Goal: Book appointment/travel/reservation

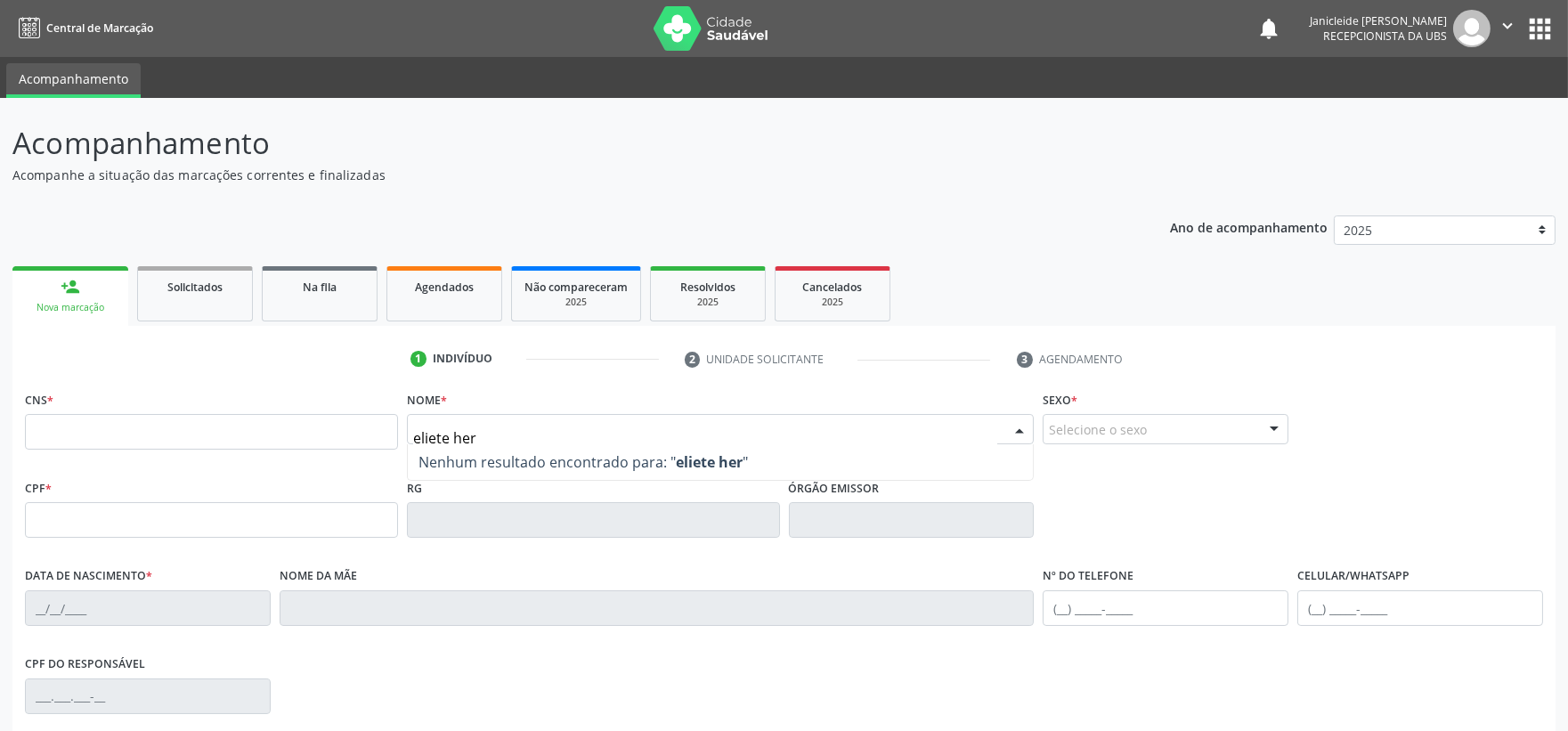
type input "eliete her"
click at [624, 415] on div at bounding box center [720, 429] width 628 height 30
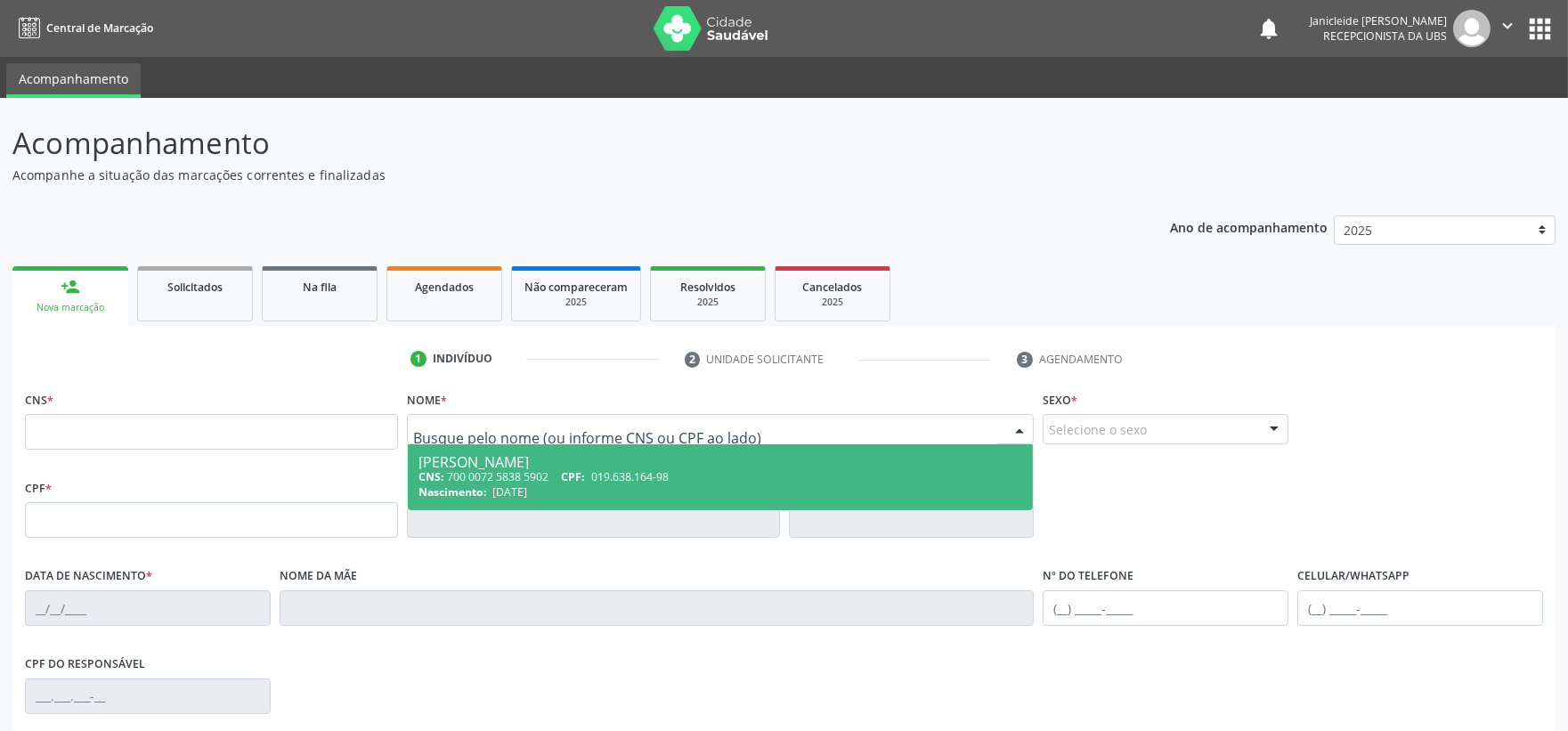
click at [84, 304] on div "Nova marcação" at bounding box center [70, 308] width 91 height 13
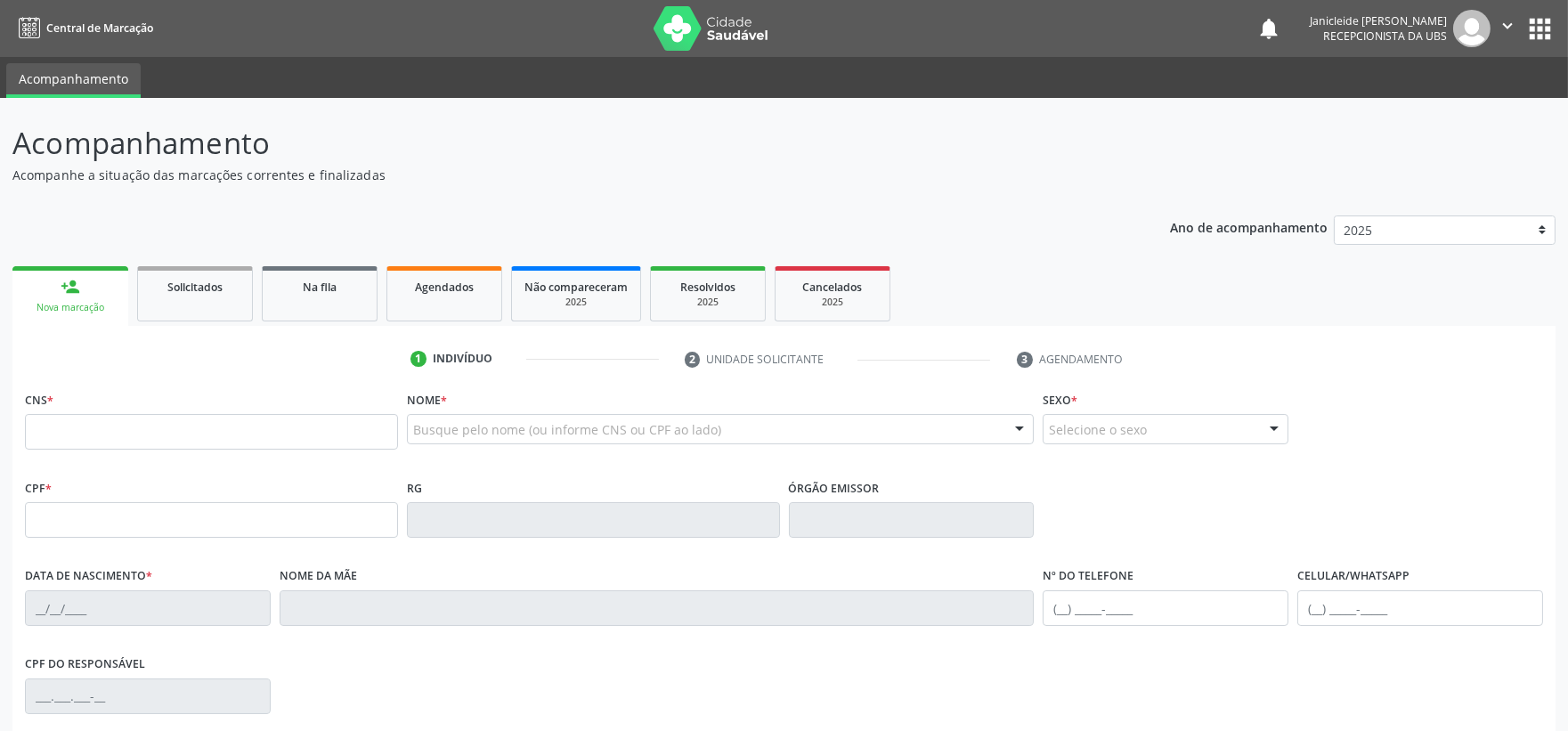
click at [533, 442] on div "Busque pelo nome (ou informe CNS ou CPF ao lado) Nenhum resultado encontrado pa…" at bounding box center [720, 429] width 628 height 30
type input "eliete her"
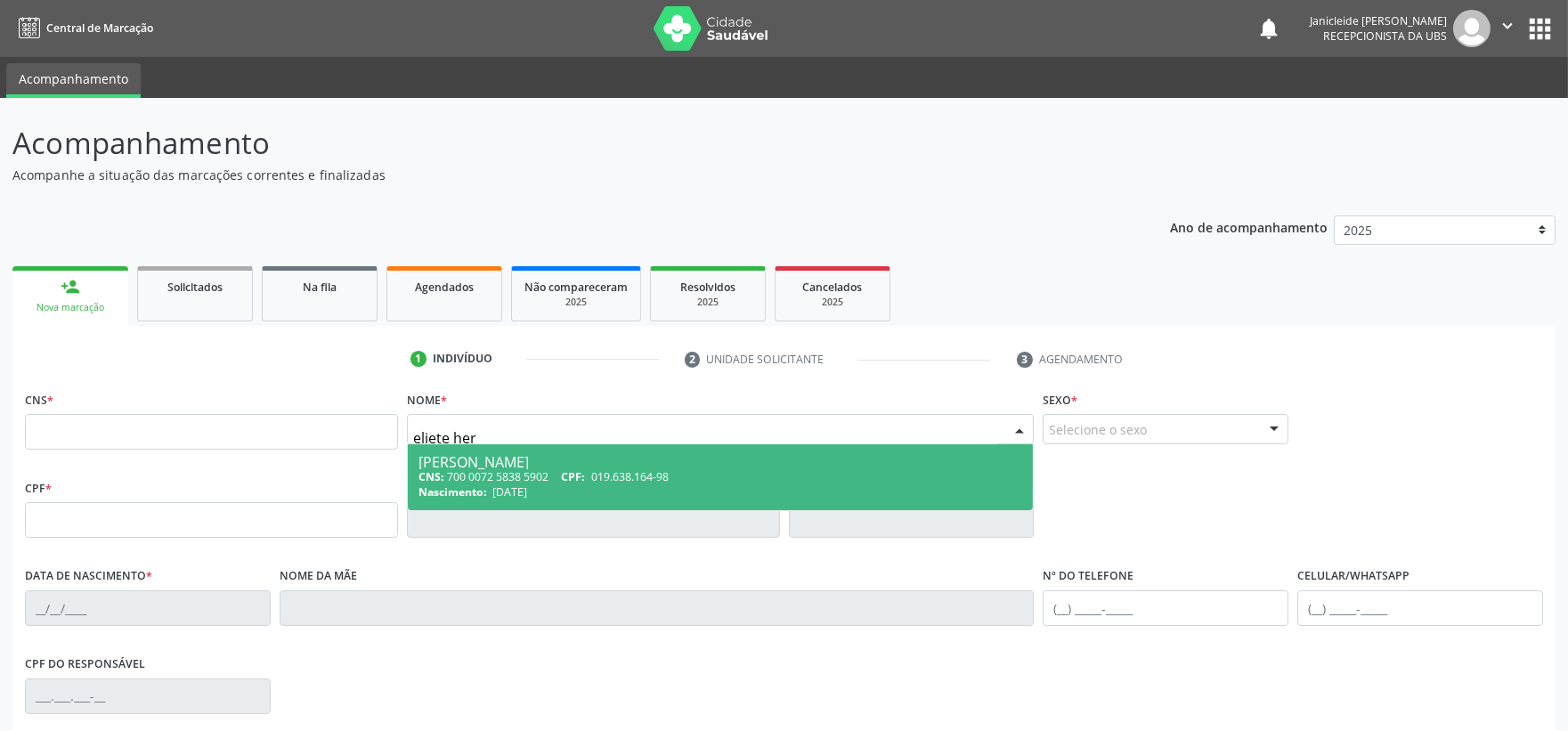
click at [562, 459] on div "[PERSON_NAME]" at bounding box center [721, 461] width 604 height 14
type input "700 0072 5838 5902"
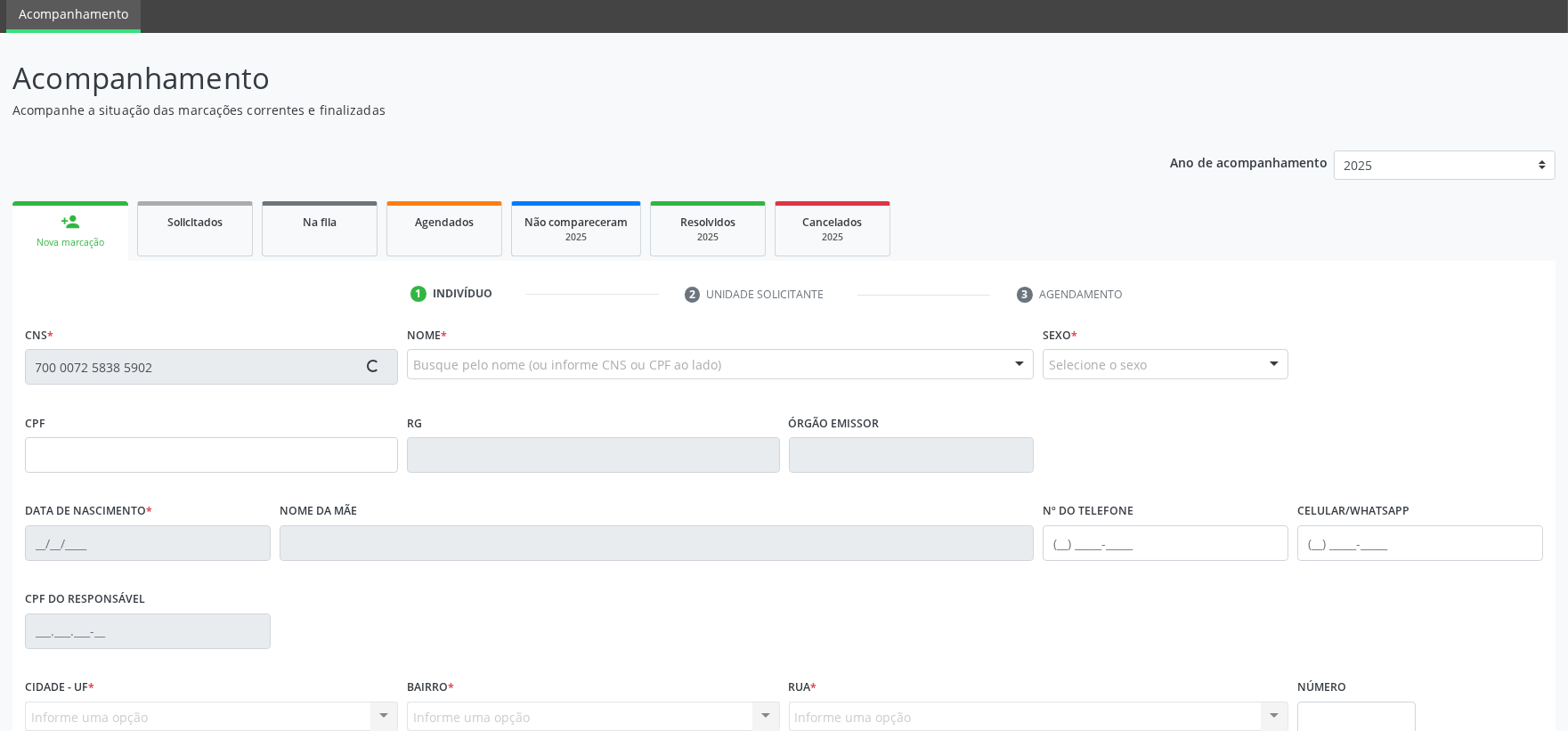
type input "019.638.164-98"
type input "[DATE]"
type input "[PERSON_NAME]"
type input "[PHONE_NUMBER]"
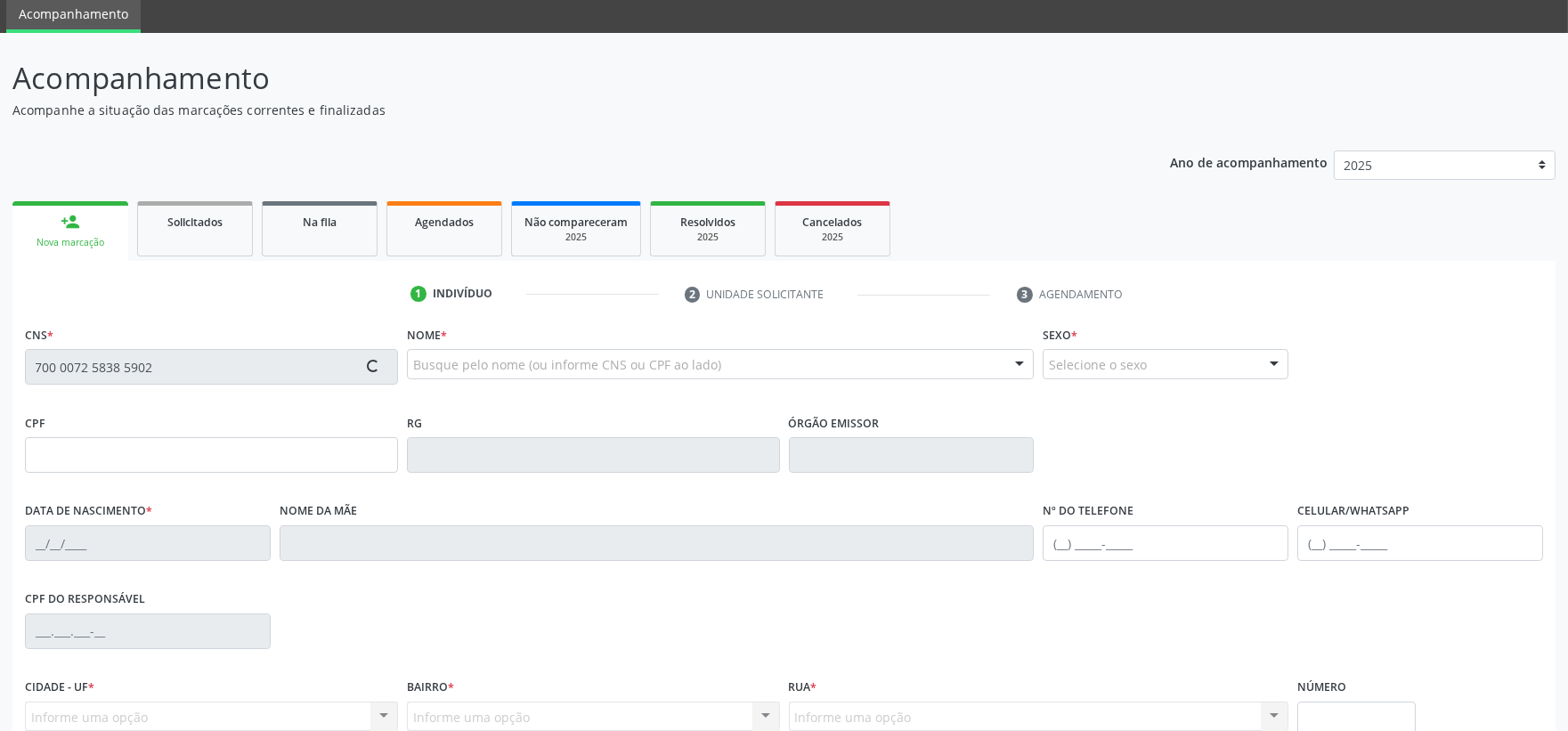
type input "1436"
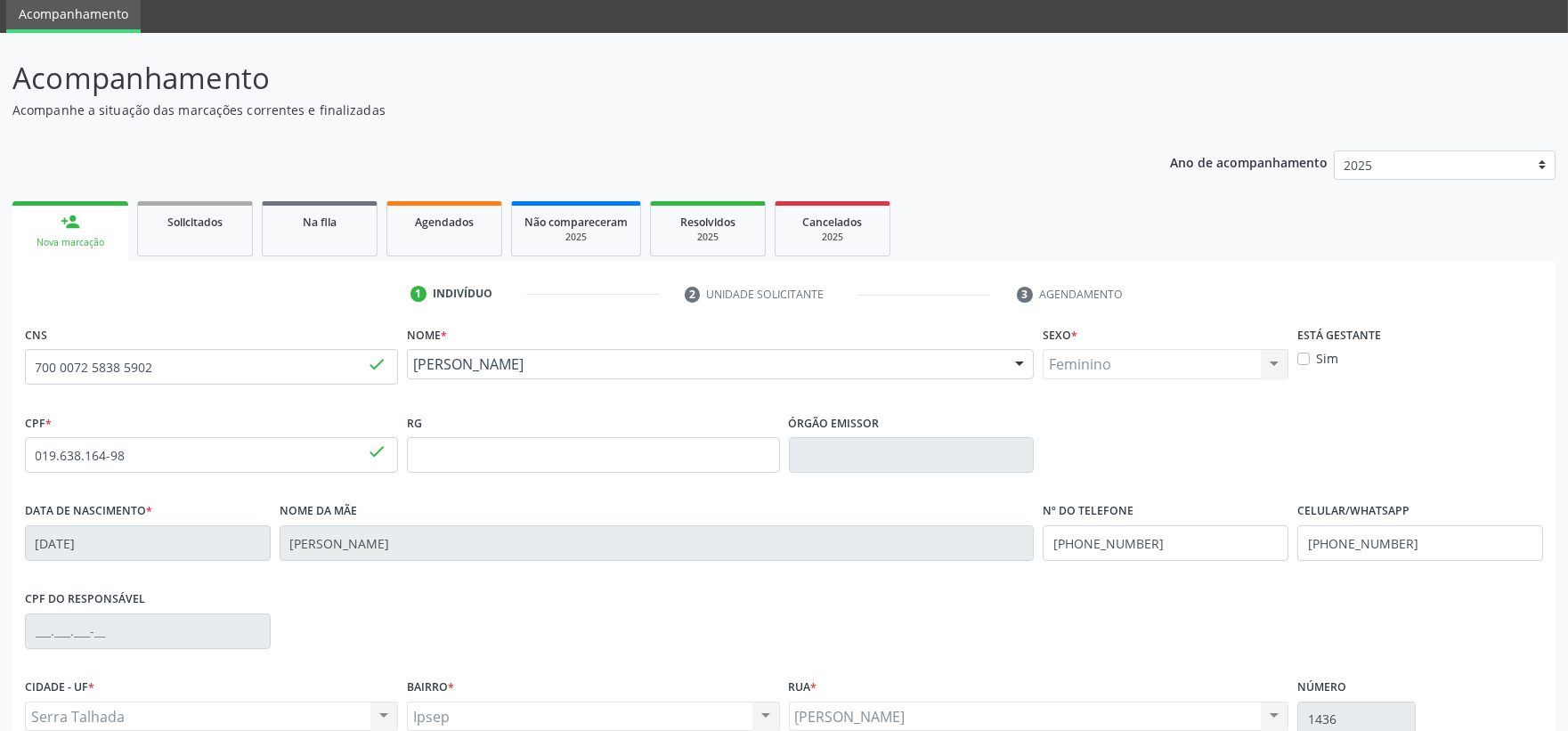
scroll to position [234, 0]
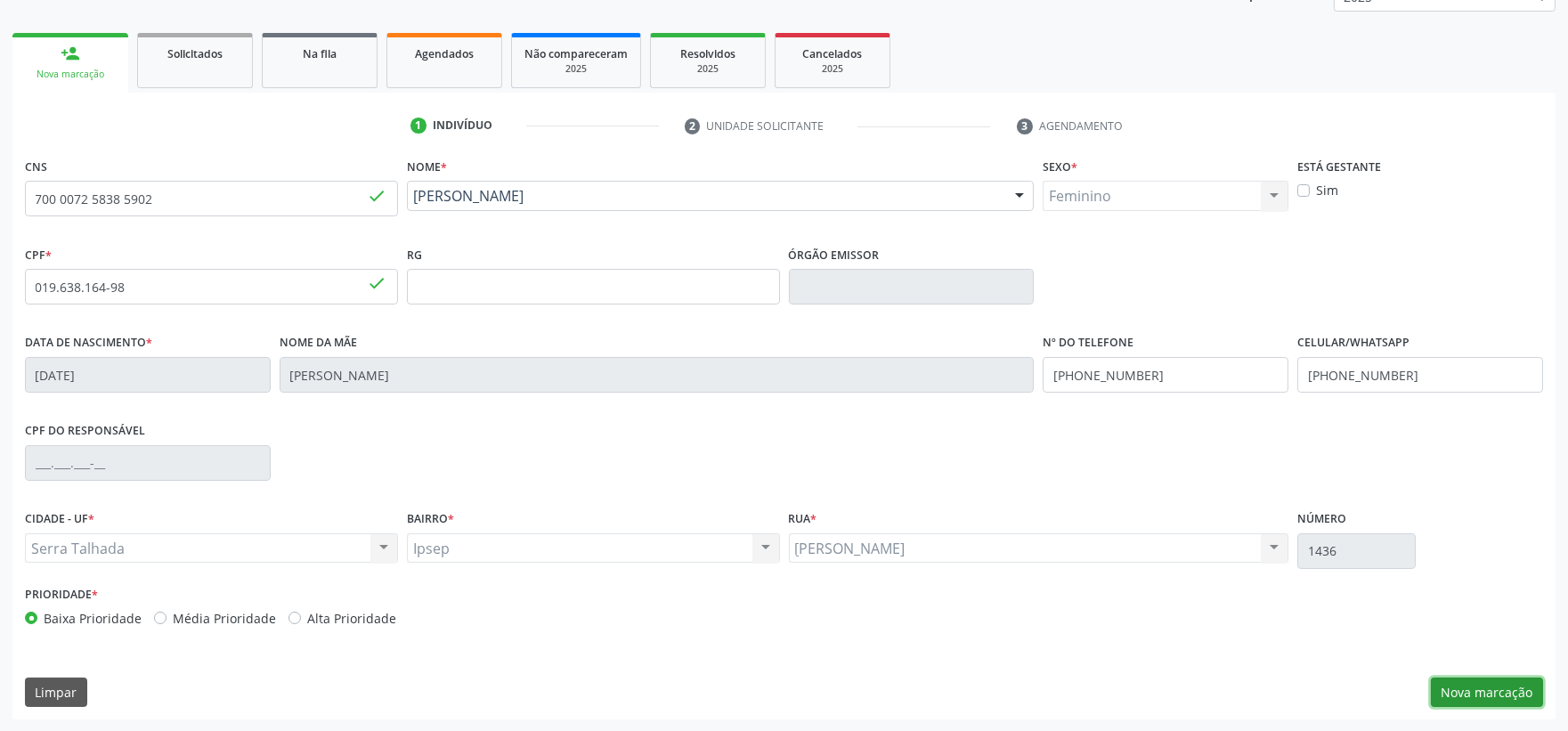
click at [1467, 682] on button "Nova marcação" at bounding box center [1486, 692] width 112 height 30
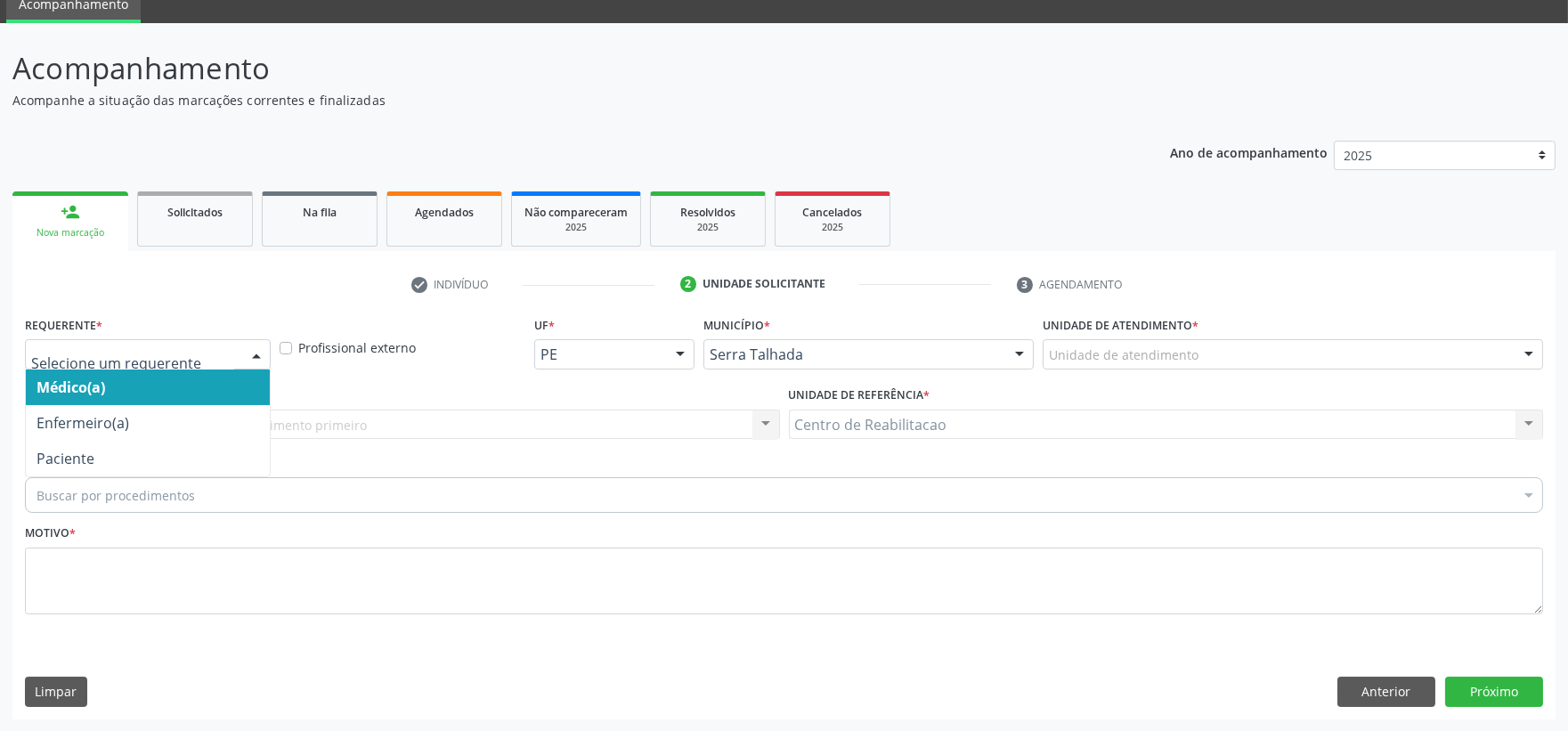
click at [247, 352] on div at bounding box center [256, 355] width 27 height 30
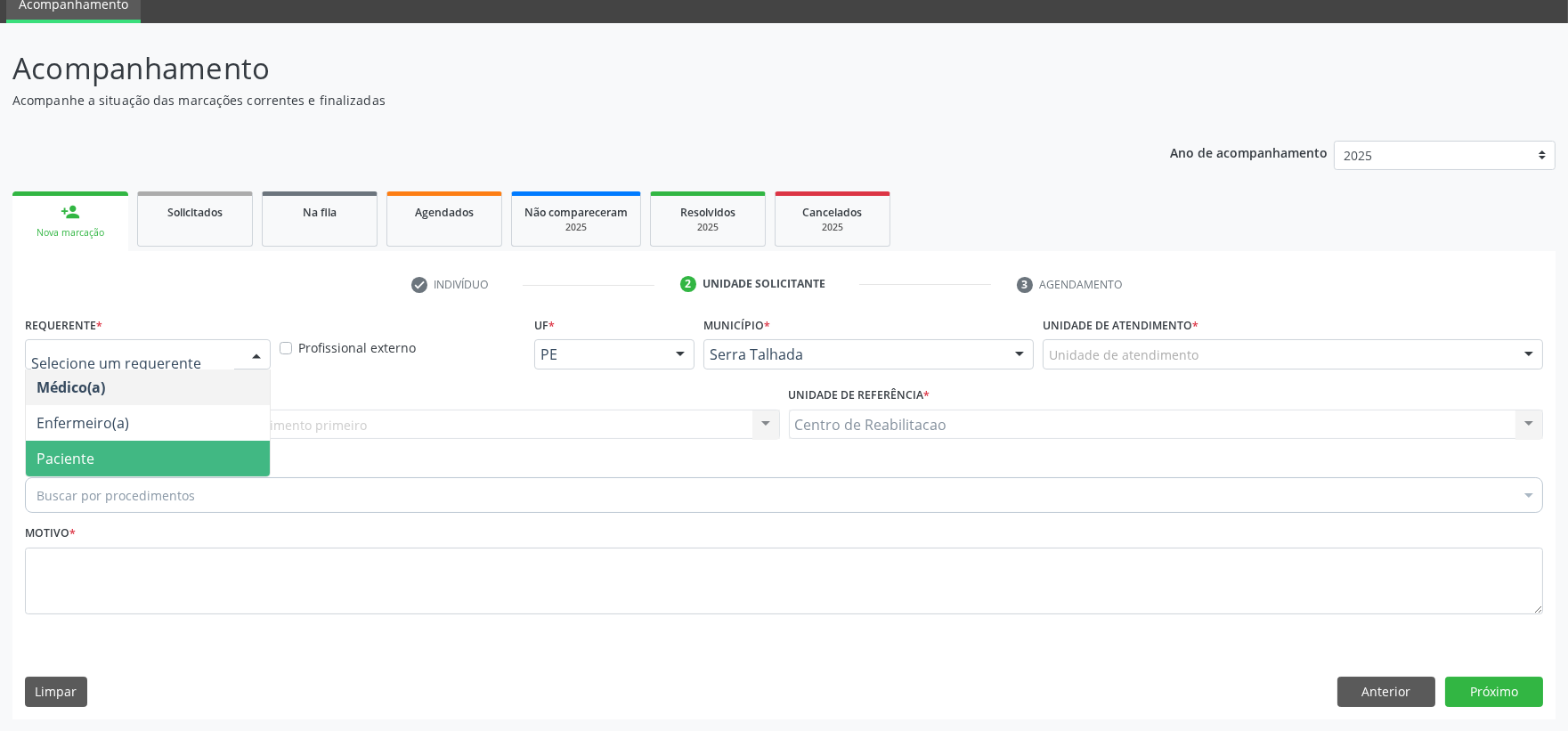
click at [132, 456] on span "Paciente" at bounding box center [147, 458] width 244 height 35
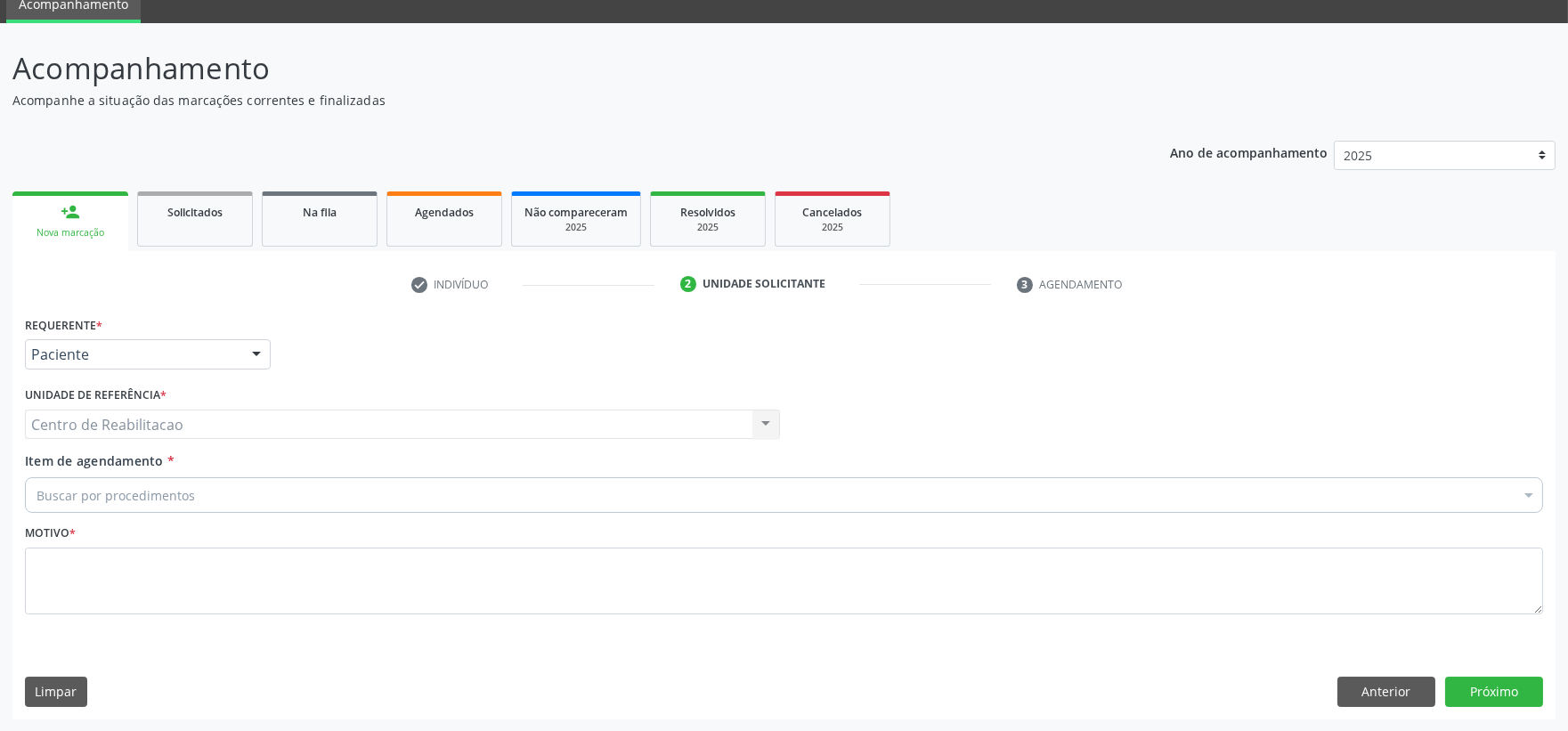
click at [149, 429] on div "Centro de Reabilitacao Centro de Reabilitacao Nenhum resultado encontrado para:…" at bounding box center [402, 424] width 755 height 30
click at [139, 509] on div "Buscar por procedimentos" at bounding box center [784, 494] width 1518 height 35
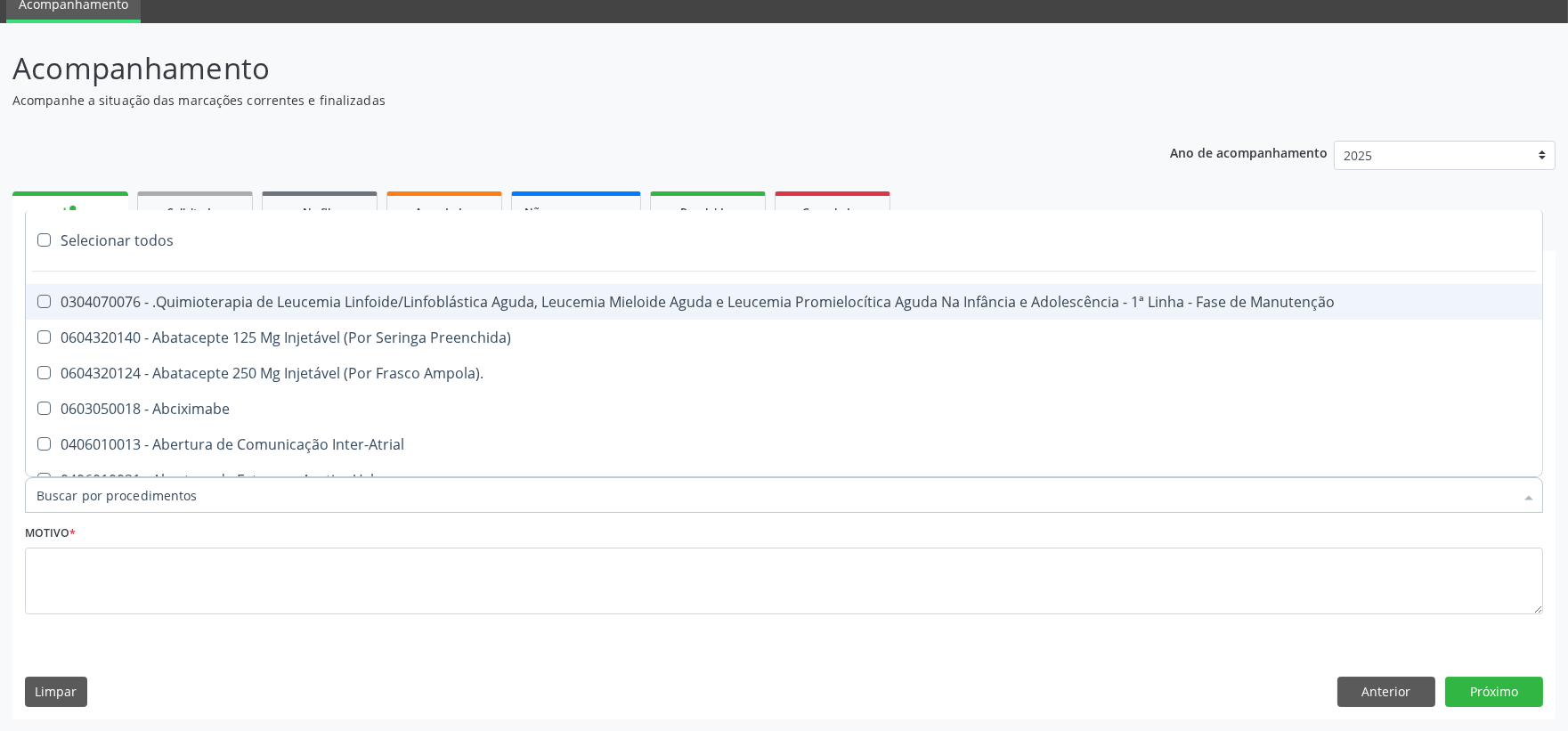
click at [134, 496] on input "Item de agendamento *" at bounding box center [774, 494] width 1477 height 35
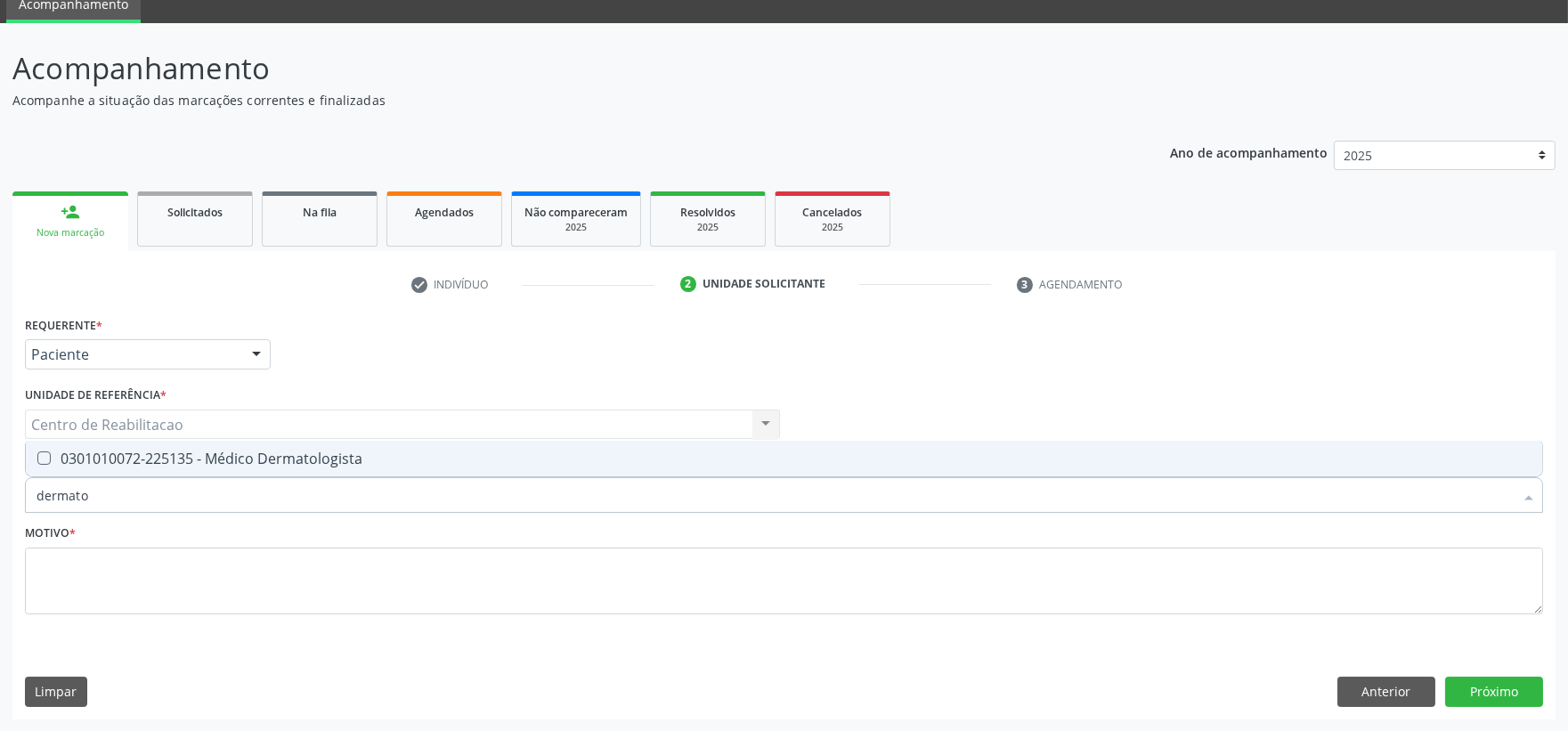
type input "dermatol"
click at [46, 452] on Dermatologista at bounding box center [44, 458] width 13 height 13
click at [37, 452] on Dermatologista "checkbox" at bounding box center [31, 458] width 11 height 11
checkbox Dermatologista "true"
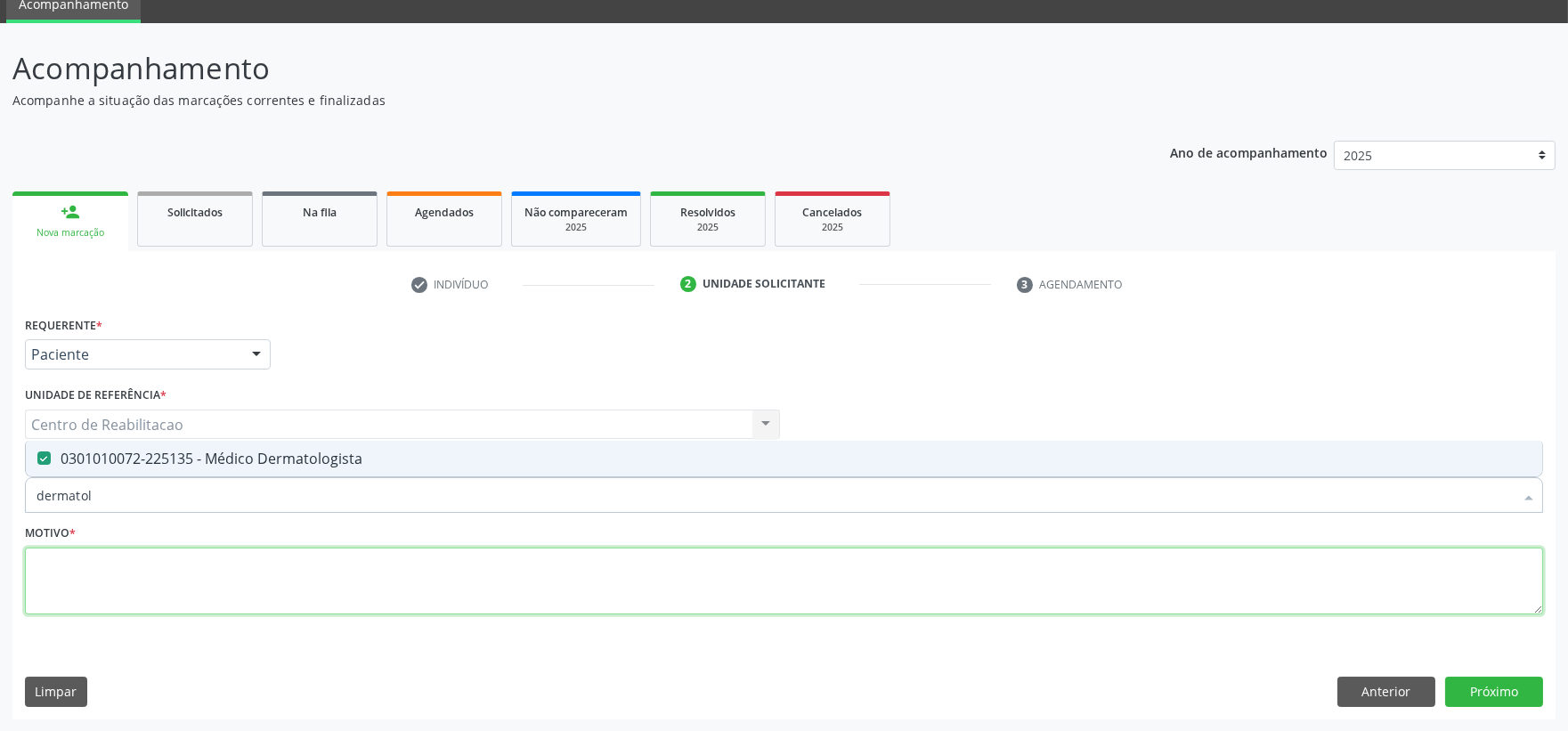
click at [121, 548] on textarea at bounding box center [784, 580] width 1518 height 67
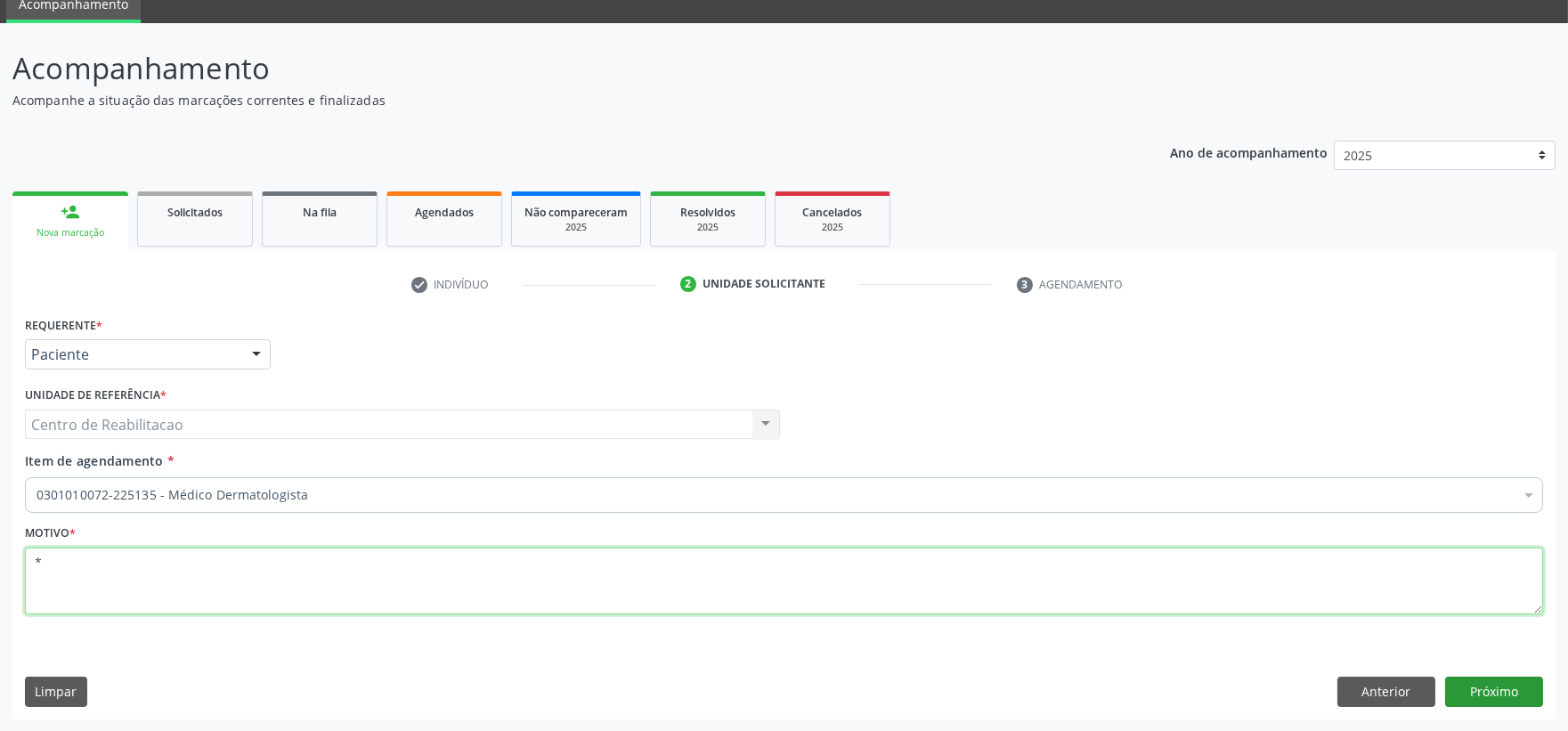
type textarea "*"
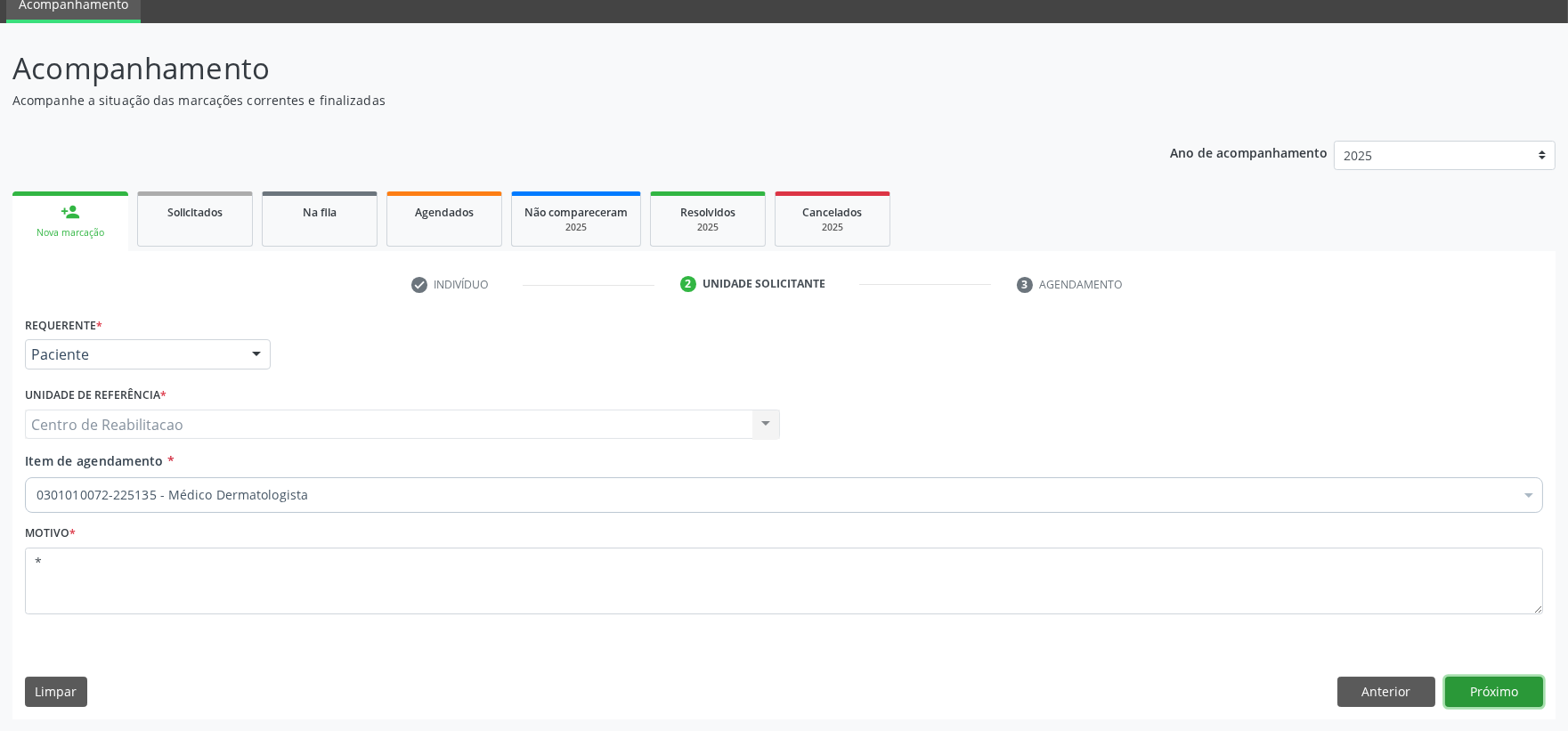
click at [1507, 679] on button "Próximo" at bounding box center [1493, 691] width 98 height 30
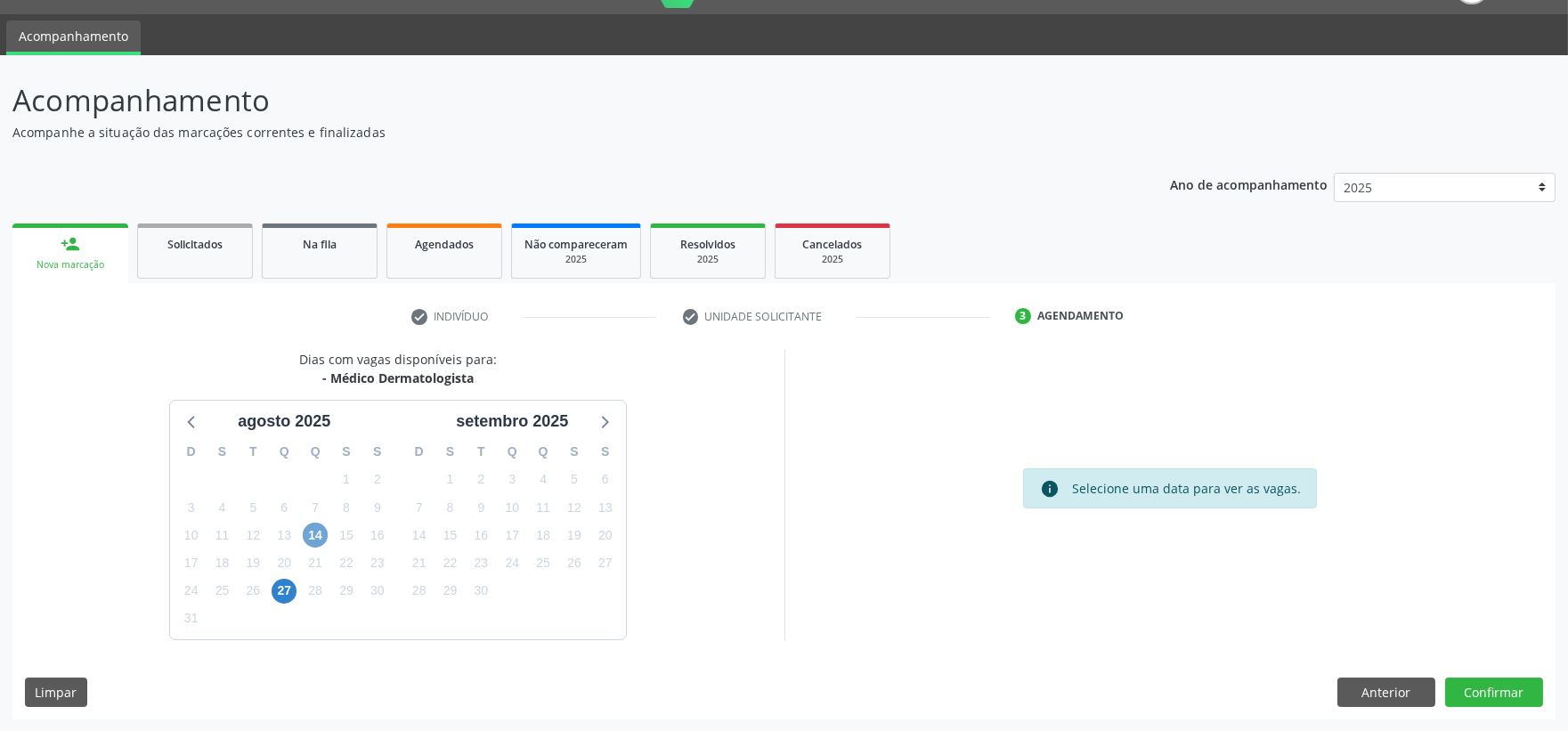
click at [323, 526] on span "14" at bounding box center [315, 534] width 25 height 25
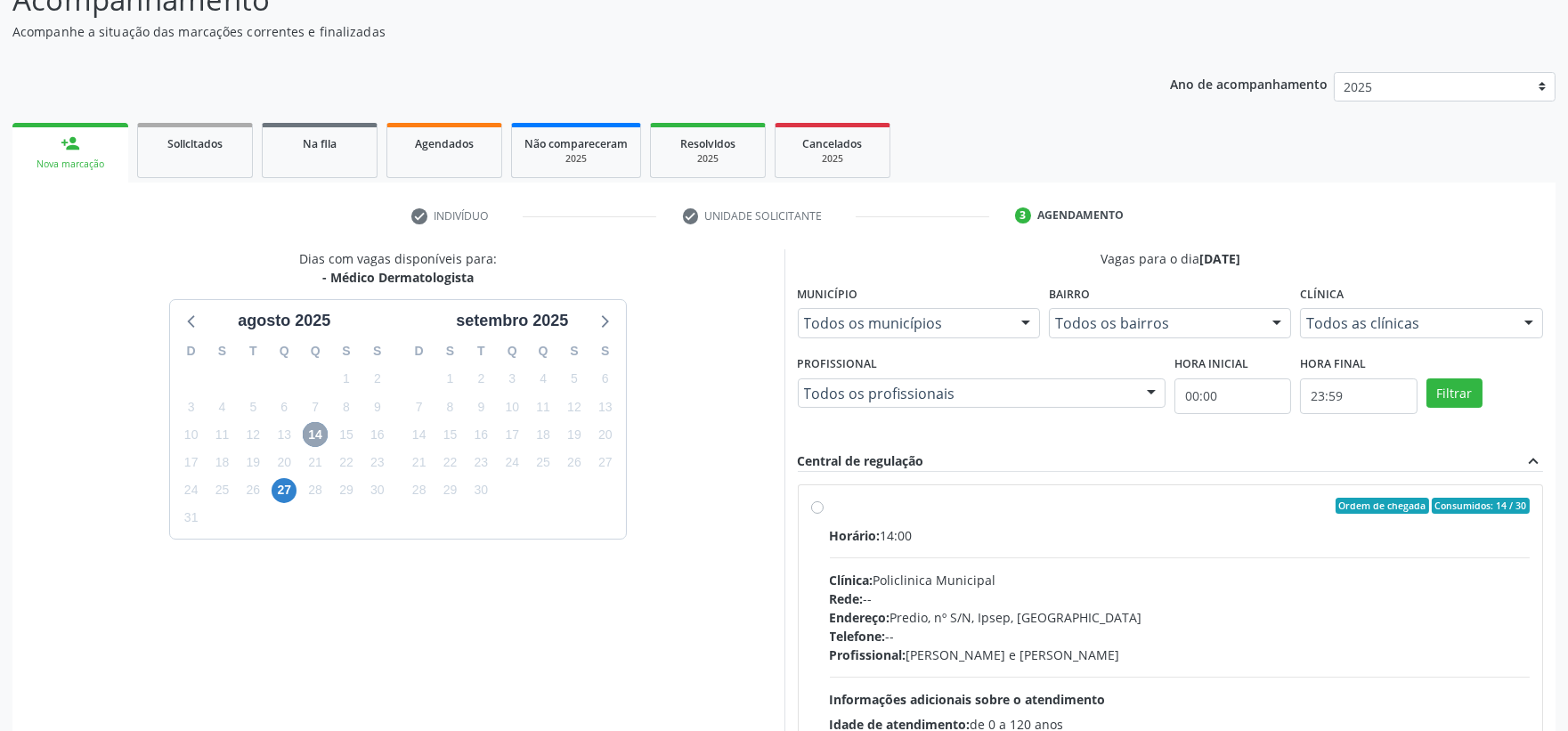
scroll to position [241, 0]
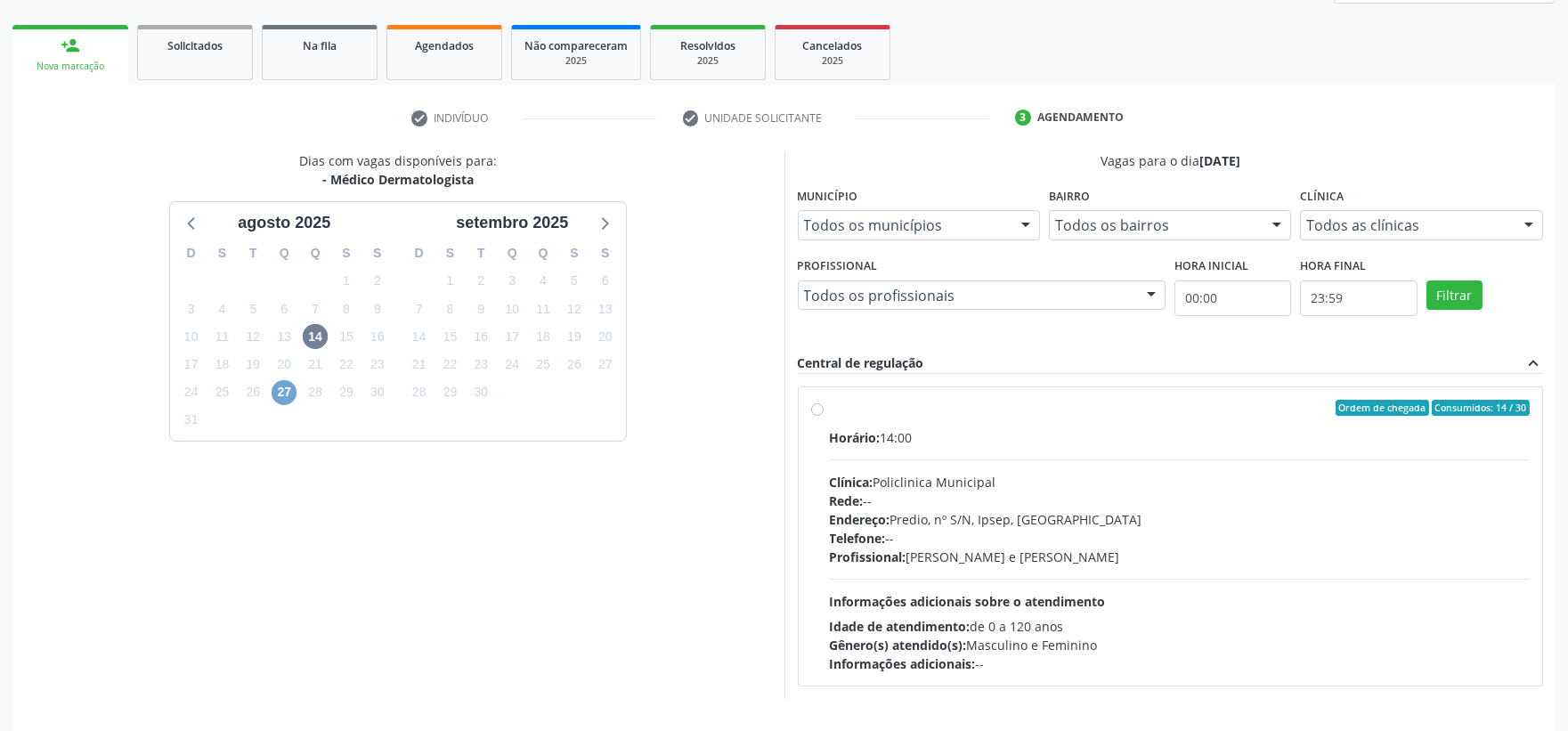
click at [286, 395] on span "27" at bounding box center [284, 392] width 25 height 25
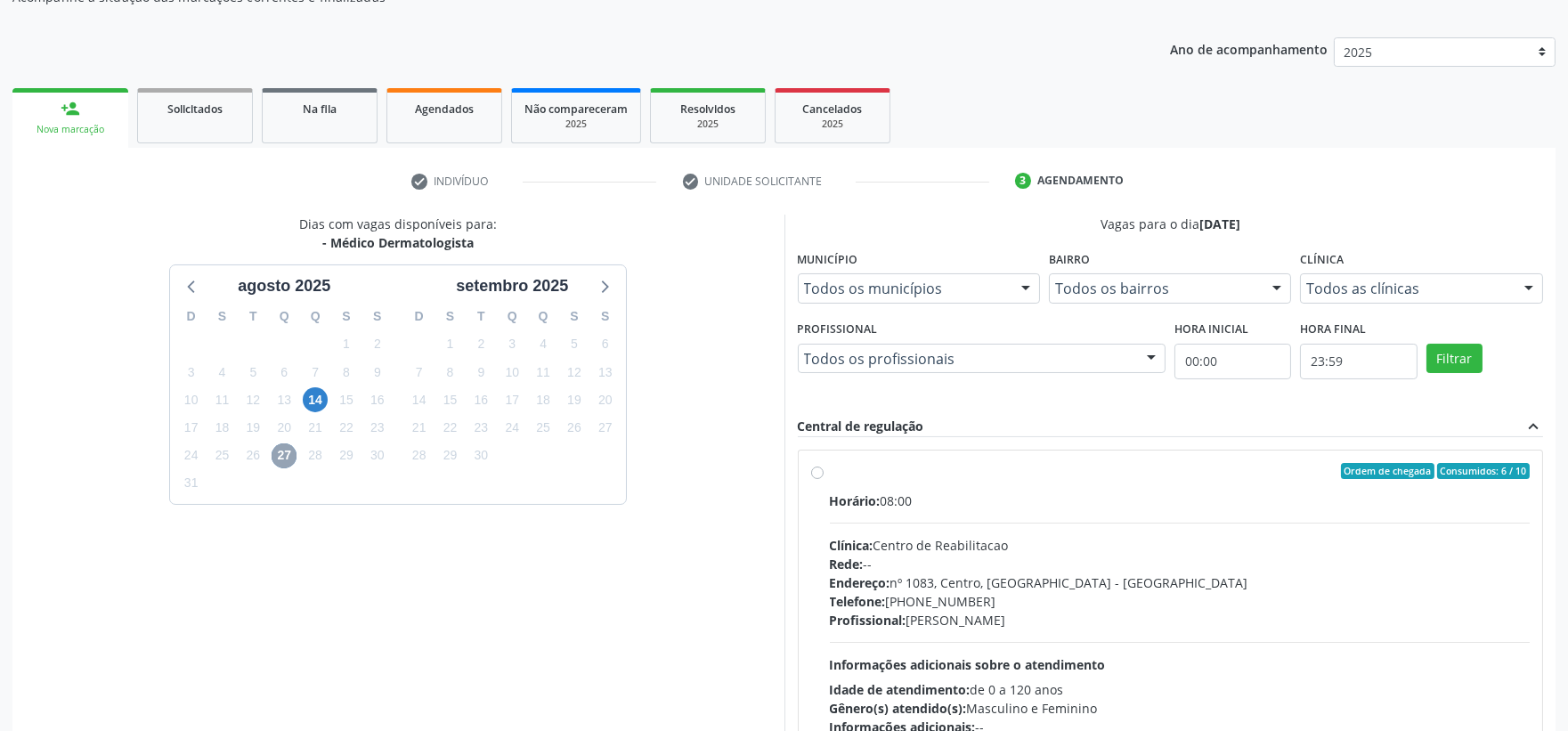
scroll to position [142, 0]
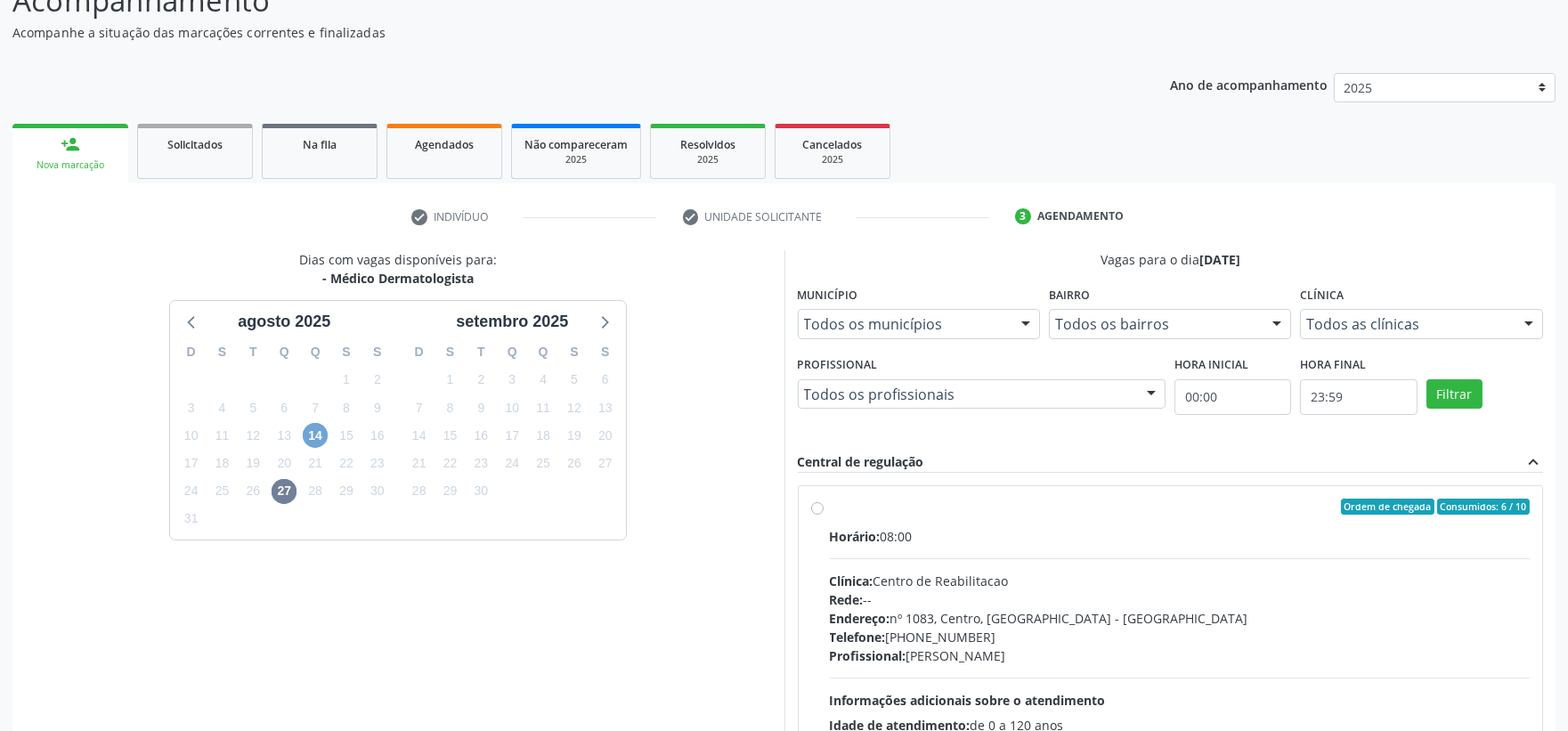
click at [318, 424] on span "14" at bounding box center [315, 435] width 25 height 25
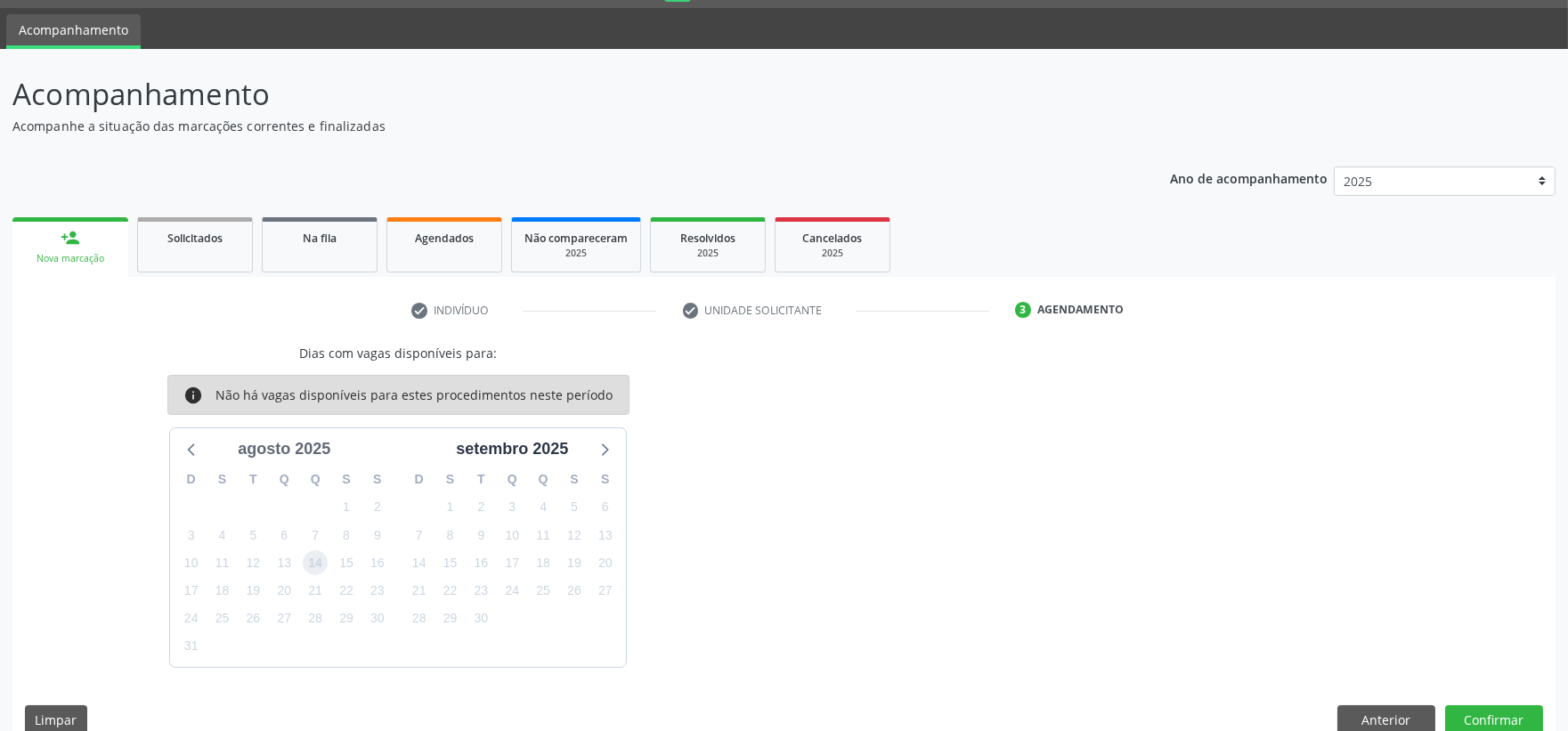
scroll to position [77, 0]
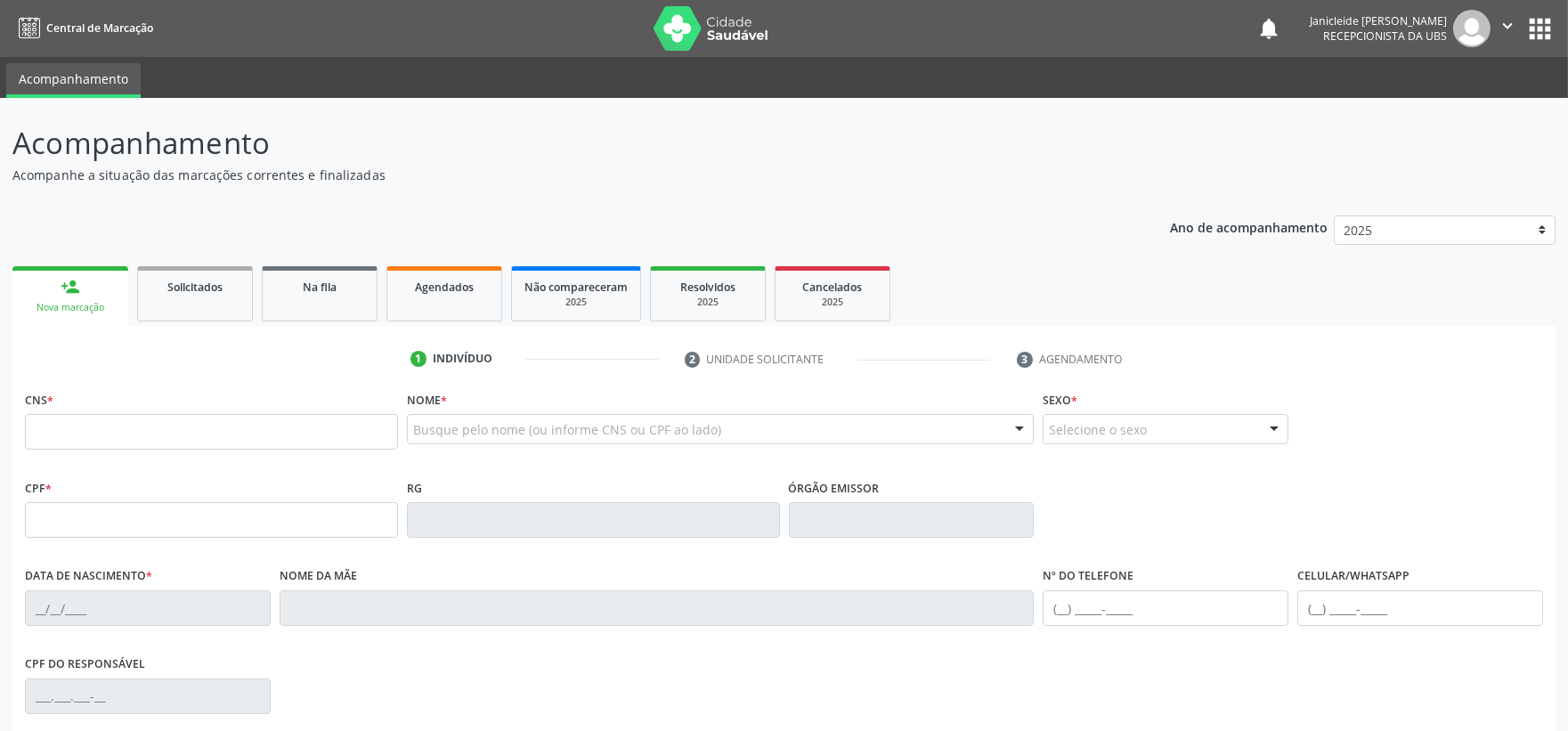
click at [255, 417] on input "text" at bounding box center [211, 431] width 373 height 35
click at [132, 432] on input "text" at bounding box center [211, 431] width 373 height 35
click at [122, 422] on input "text" at bounding box center [211, 431] width 373 height 35
click at [312, 438] on input "text" at bounding box center [211, 431] width 373 height 35
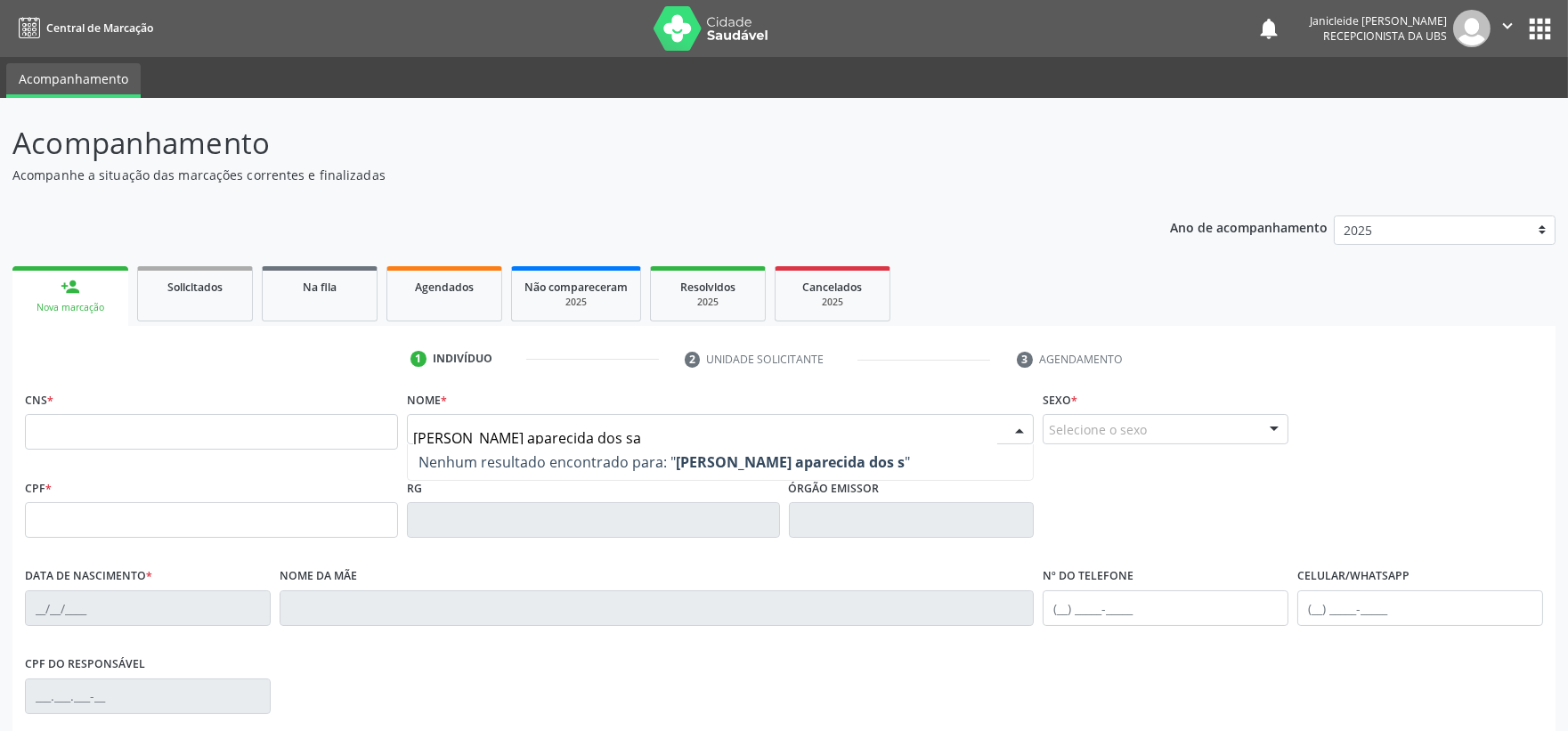
type input "maria aparecida dos san"
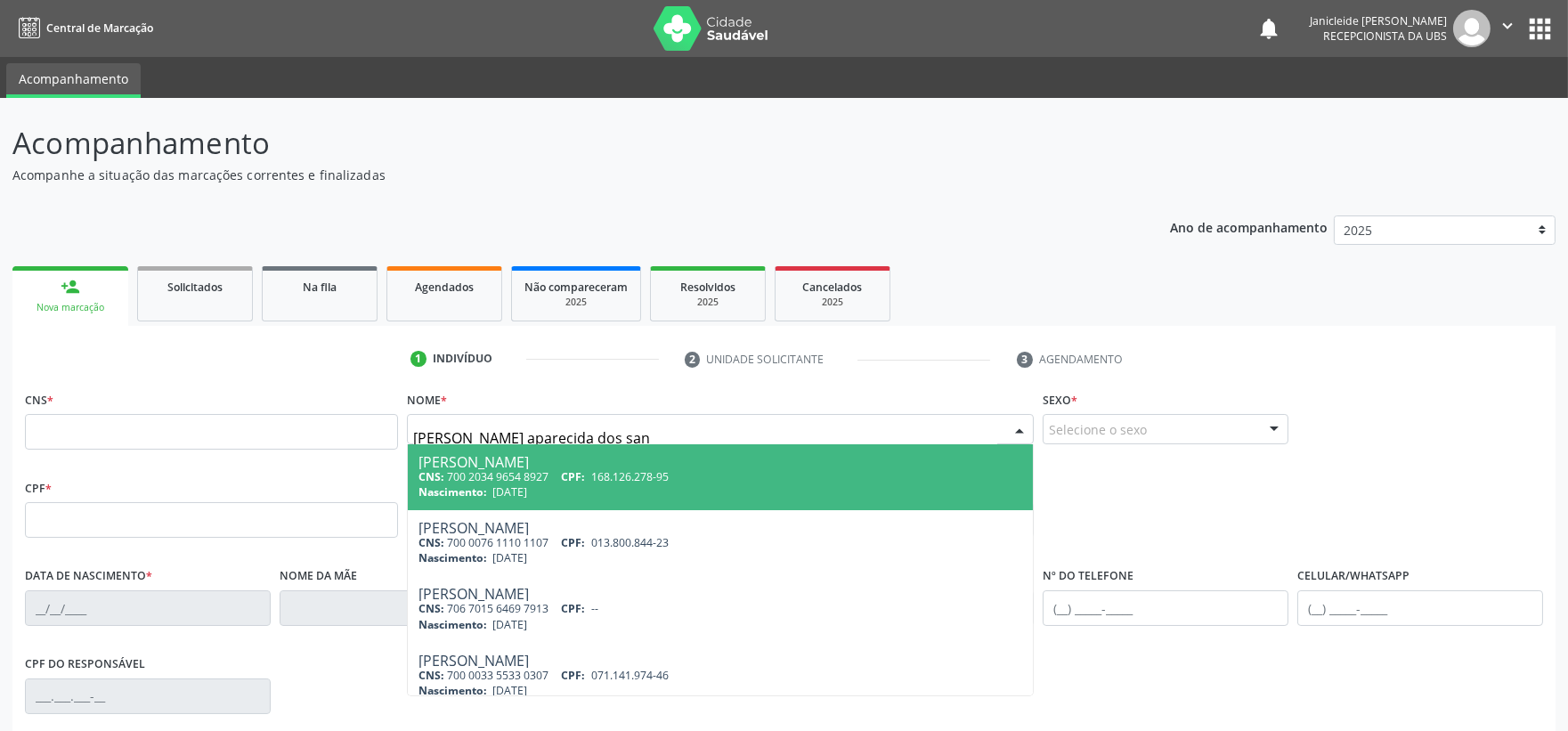
click at [945, 377] on div "1 Indivíduo 2 Unidade solicitante 3 Agendamento CNS * Nome * maria aparecida do…" at bounding box center [784, 648] width 1542 height 608
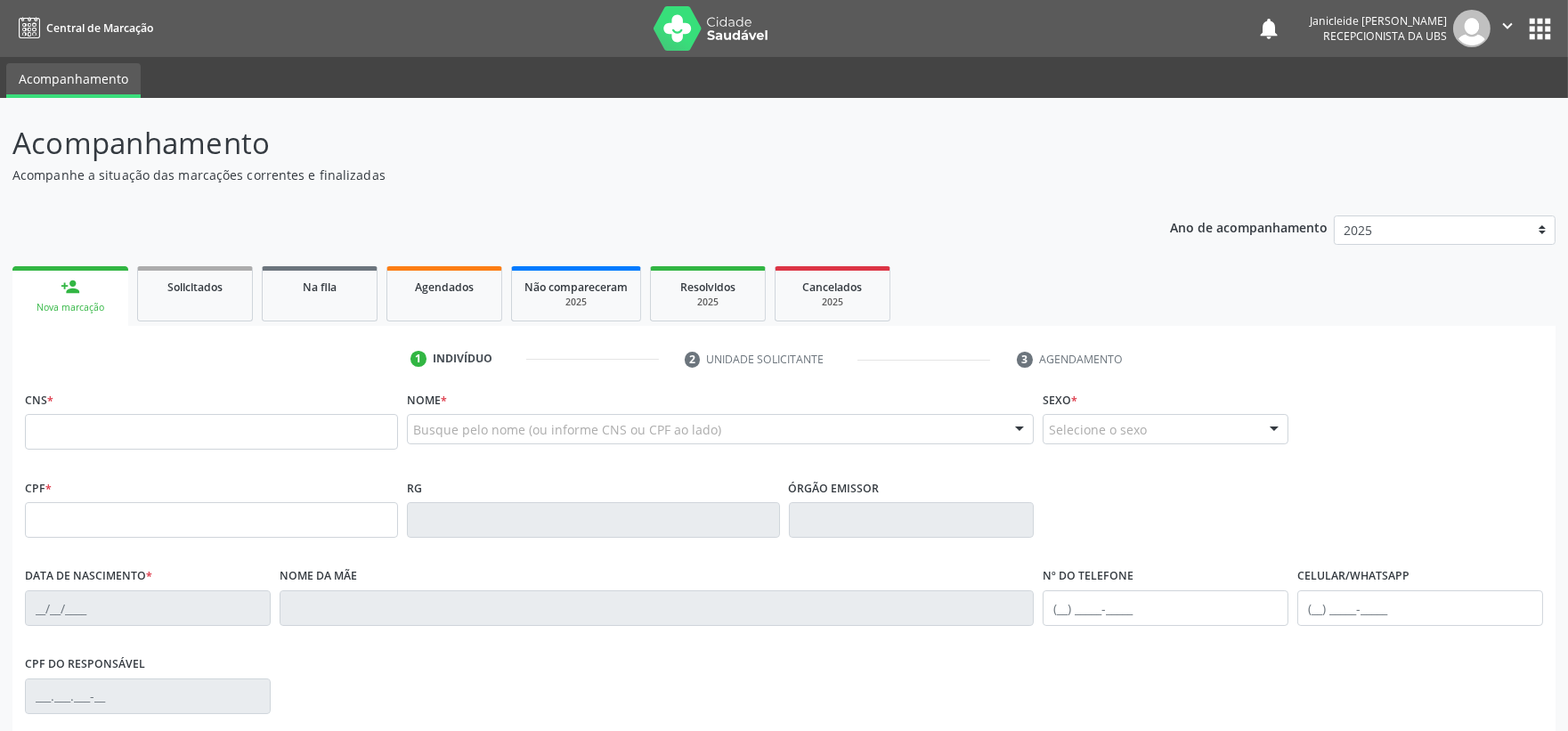
click at [487, 419] on div "Busque pelo nome (ou informe CNS ou CPF ao lado)" at bounding box center [720, 429] width 628 height 30
click at [296, 504] on input "text" at bounding box center [211, 519] width 373 height 35
type input "901.499.044-87"
type input "700 0014 7843 8902"
type input "25/09/1968"
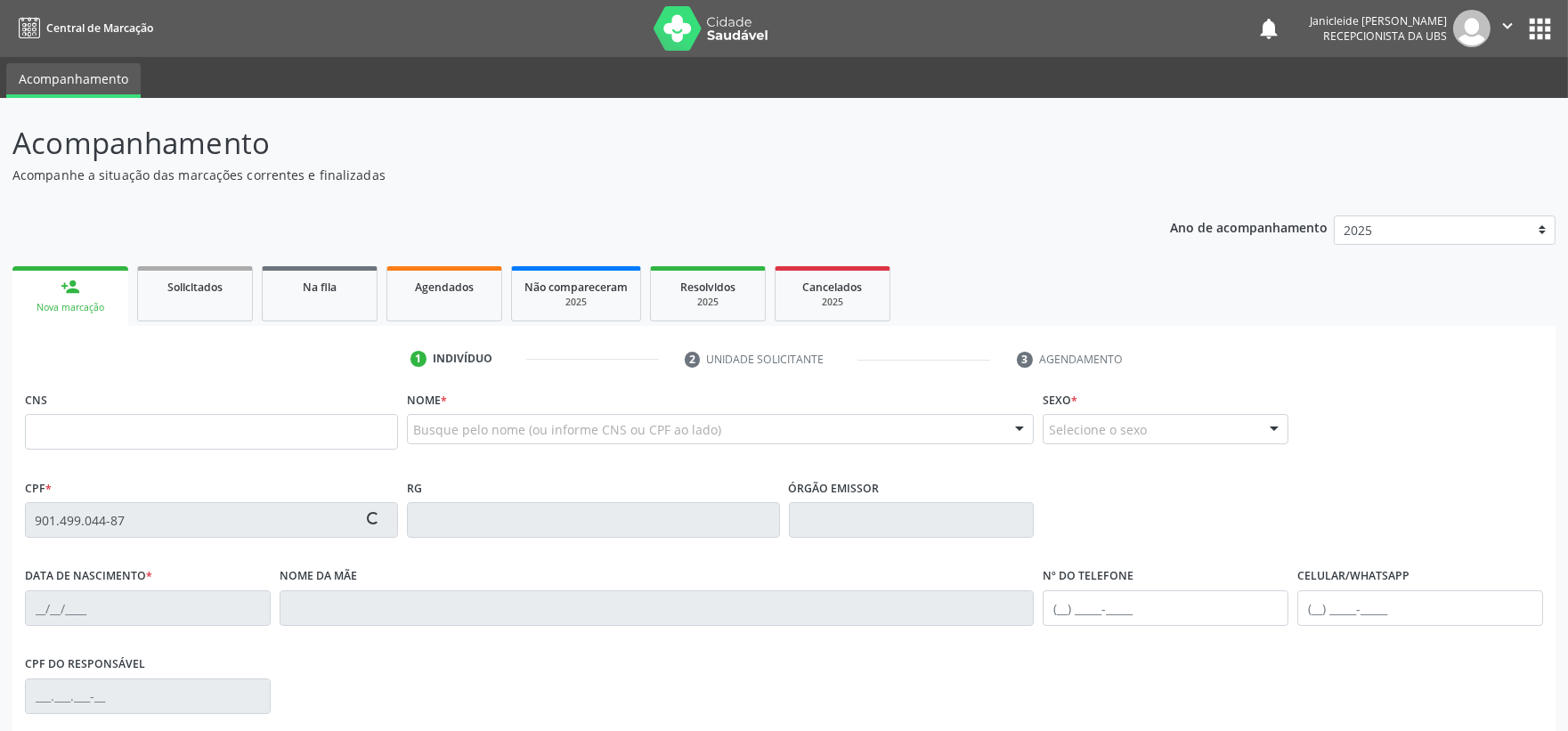
type input "Espefidita Goncalves dos Santos"
type input "(87) 99621-0247"
type input "1403"
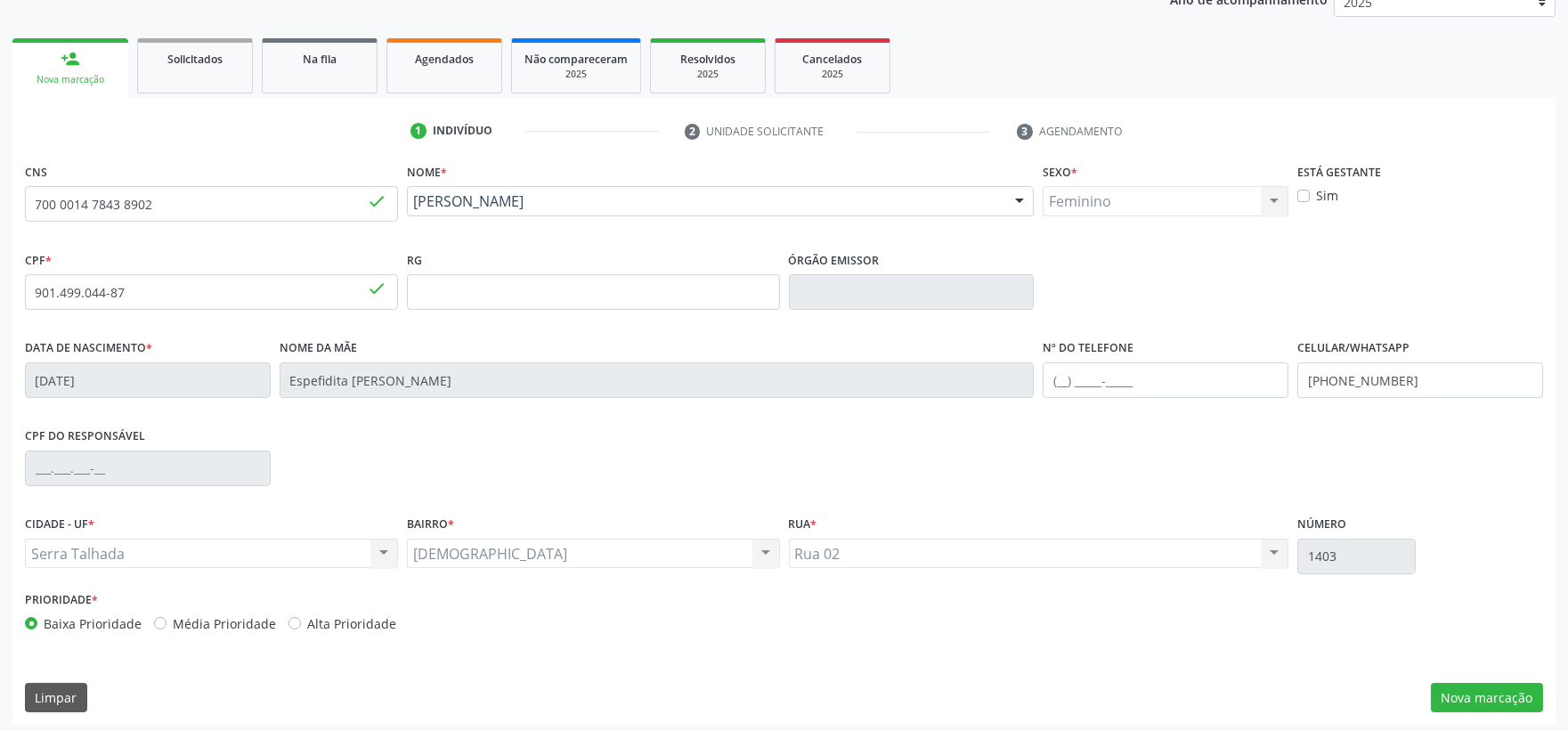
scroll to position [234, 0]
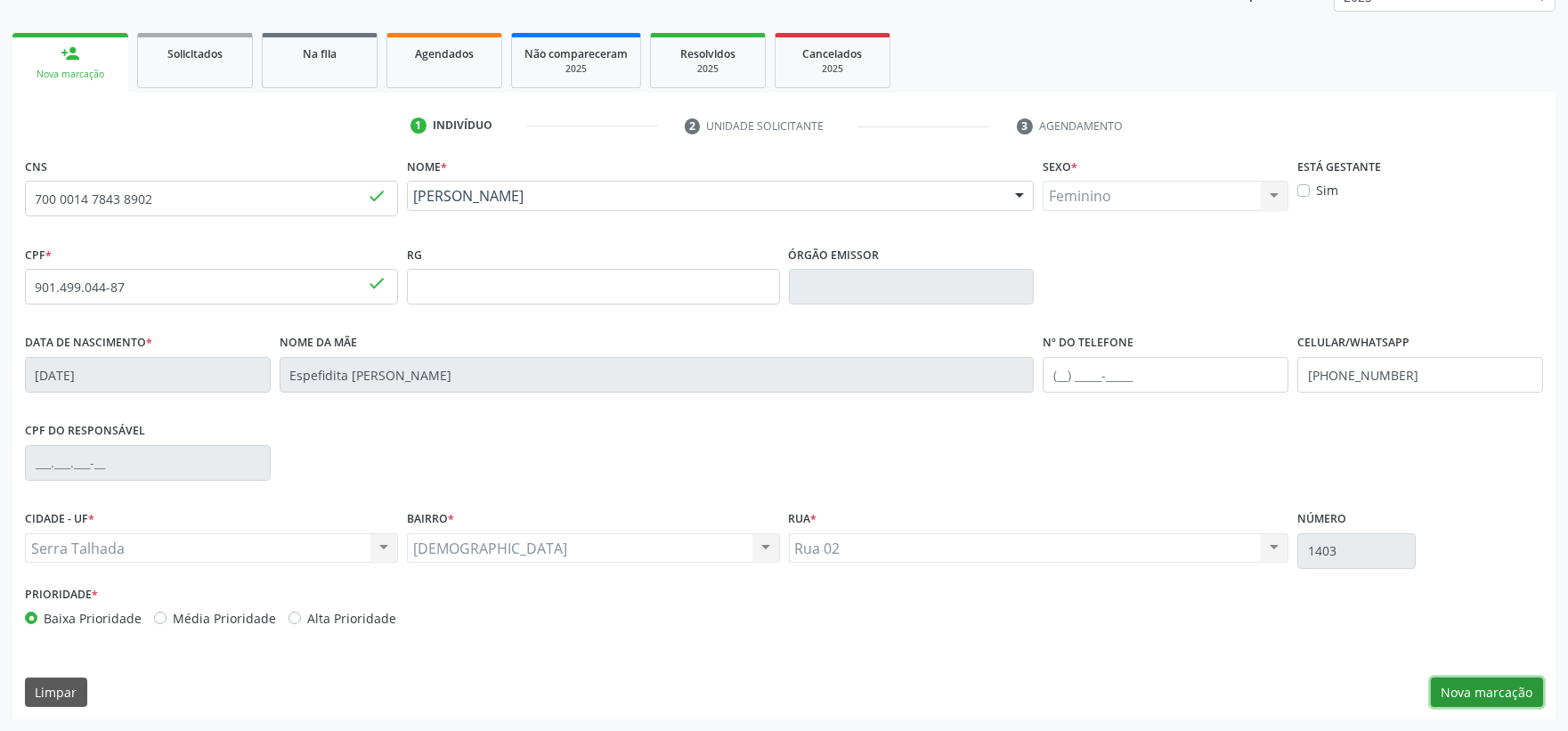
click at [1480, 687] on button "Nova marcação" at bounding box center [1486, 692] width 112 height 30
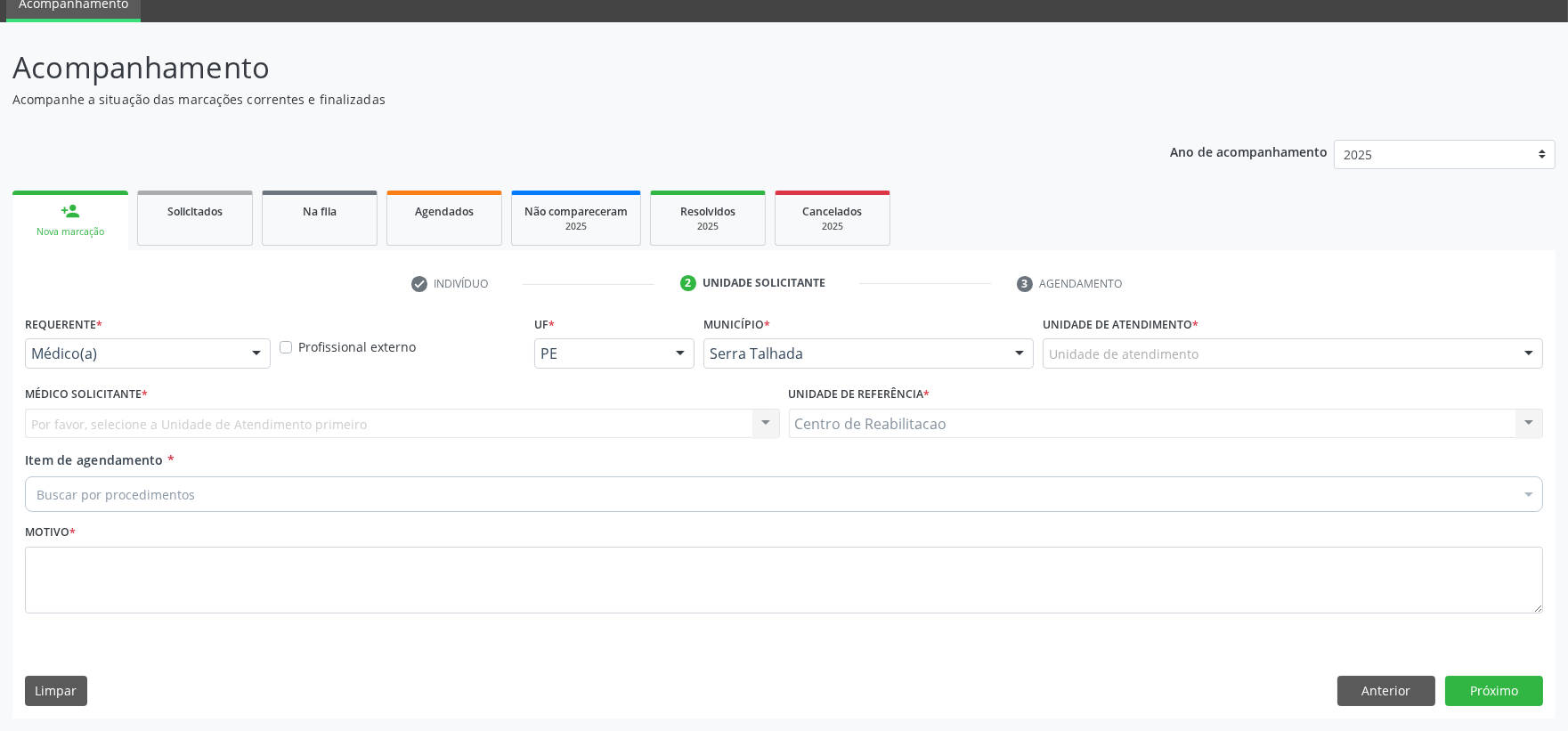
scroll to position [75, 0]
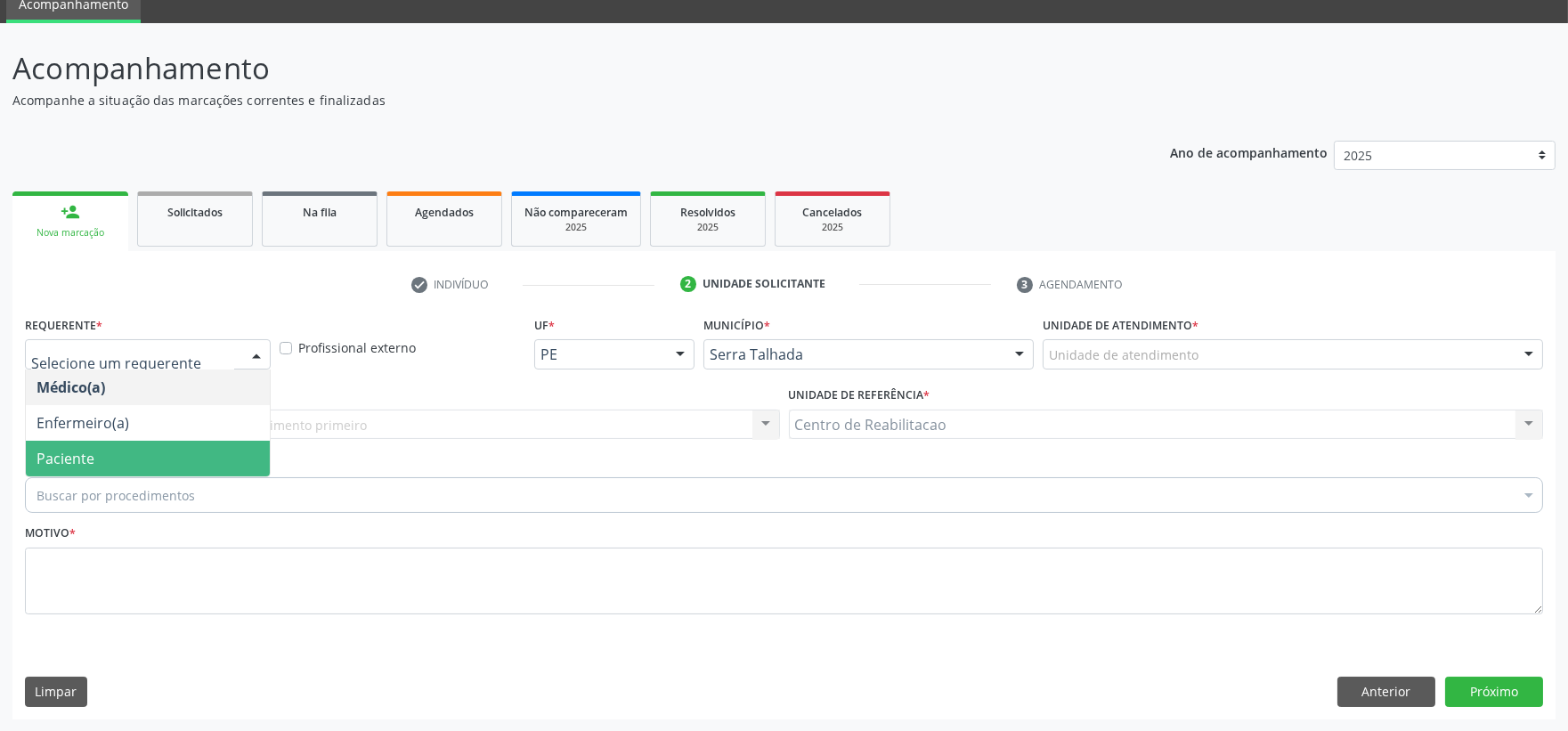
click at [82, 452] on span "Paciente" at bounding box center [65, 458] width 58 height 20
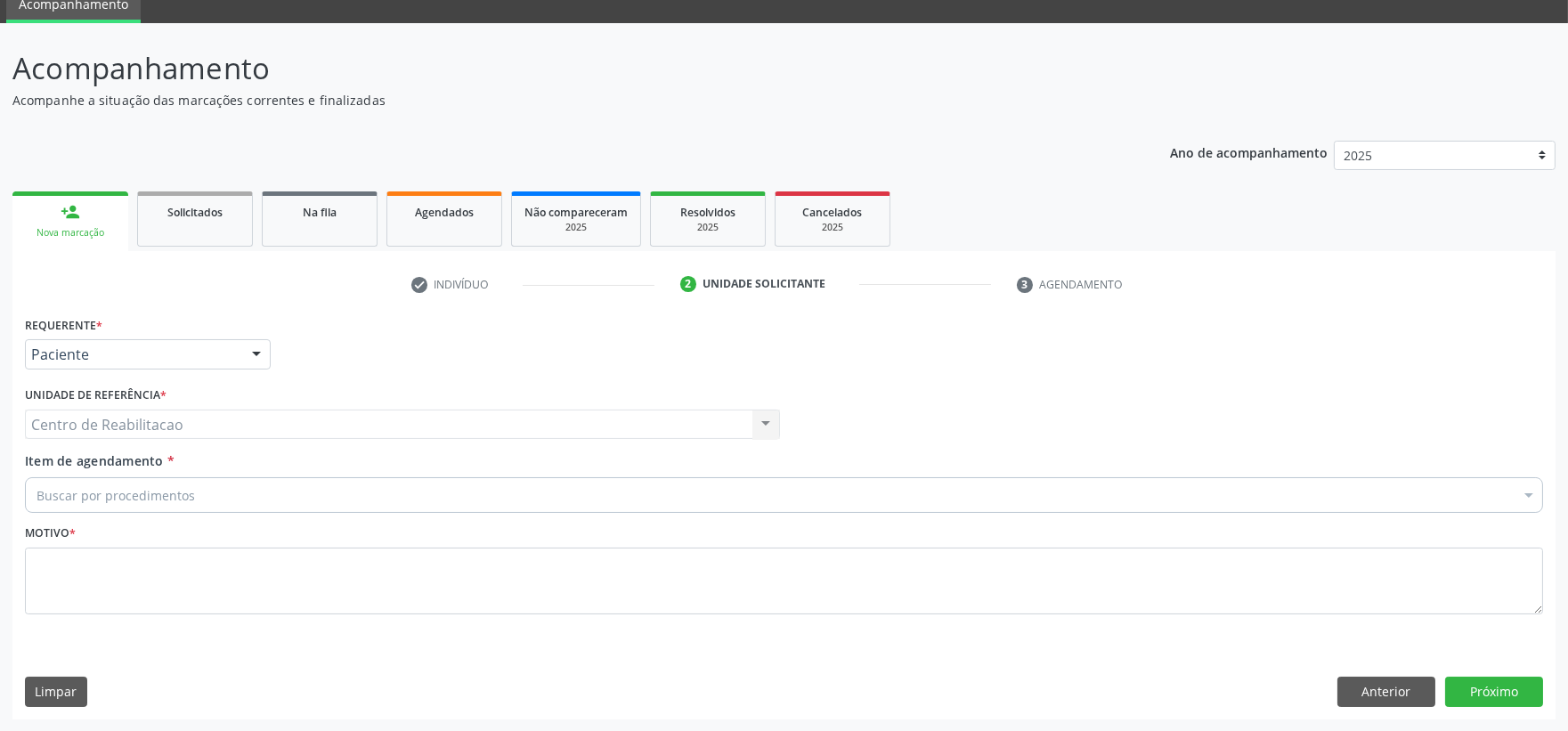
click at [118, 478] on div "Buscar por procedimentos" at bounding box center [784, 494] width 1518 height 35
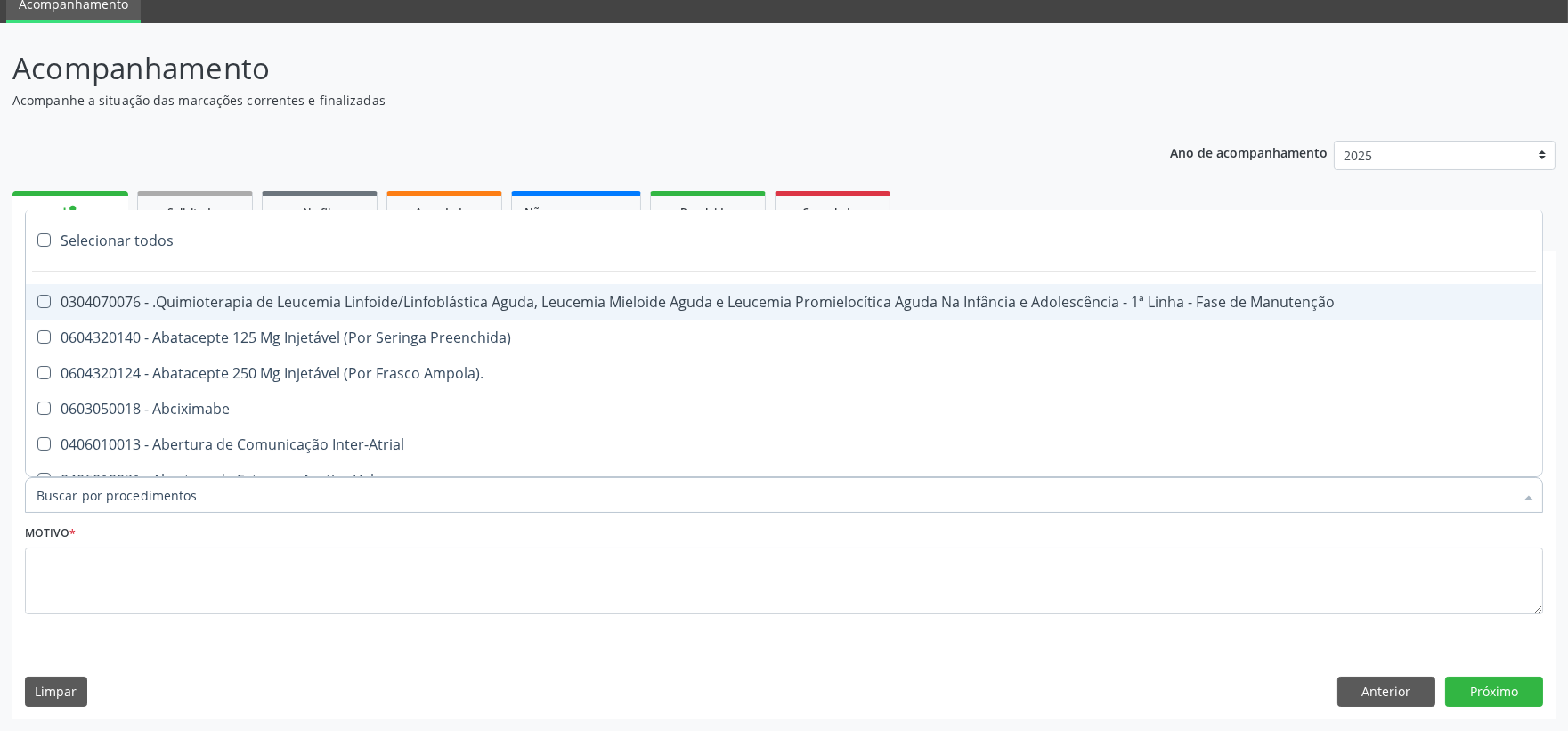
click at [113, 497] on input "Item de agendamento *" at bounding box center [774, 494] width 1477 height 35
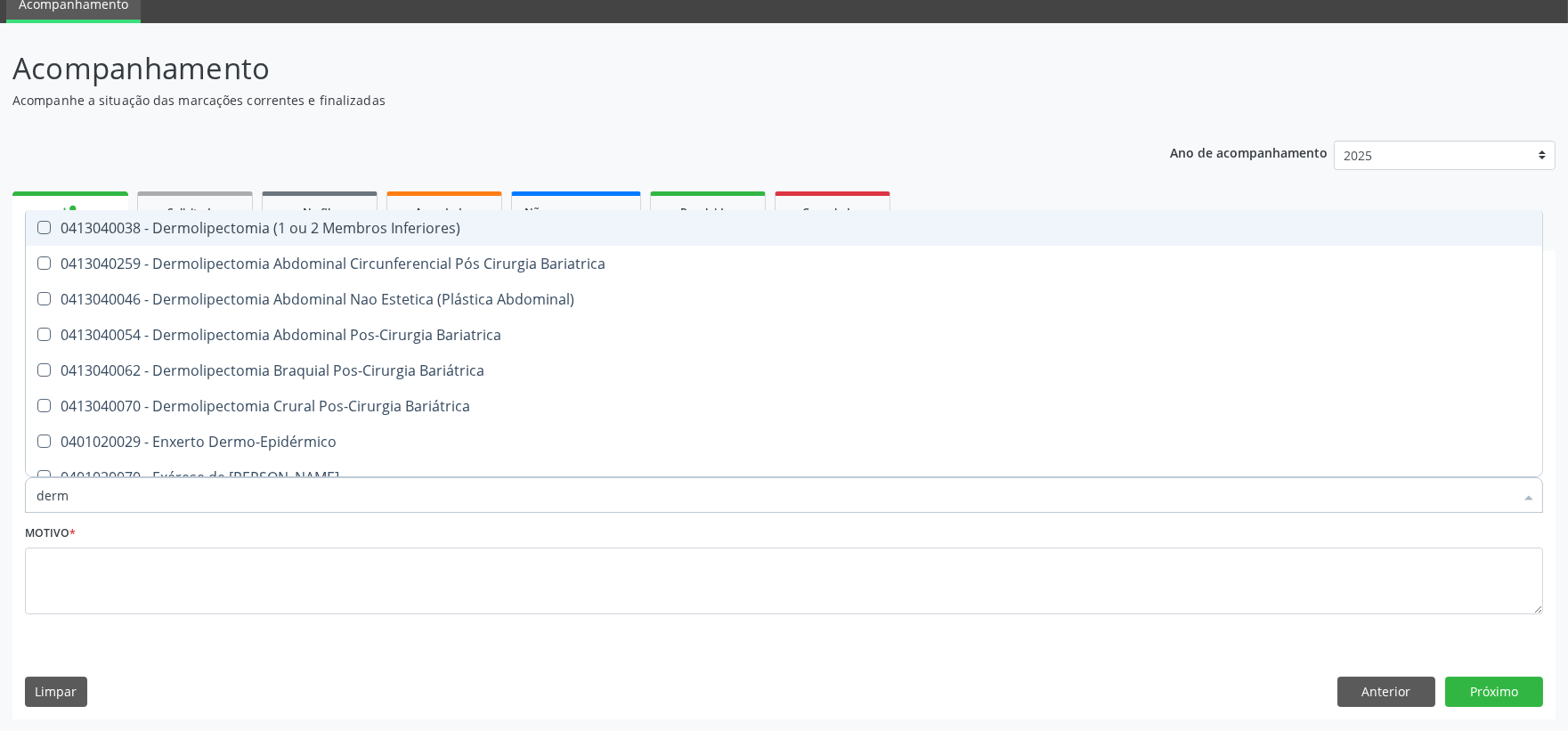
type input "derma"
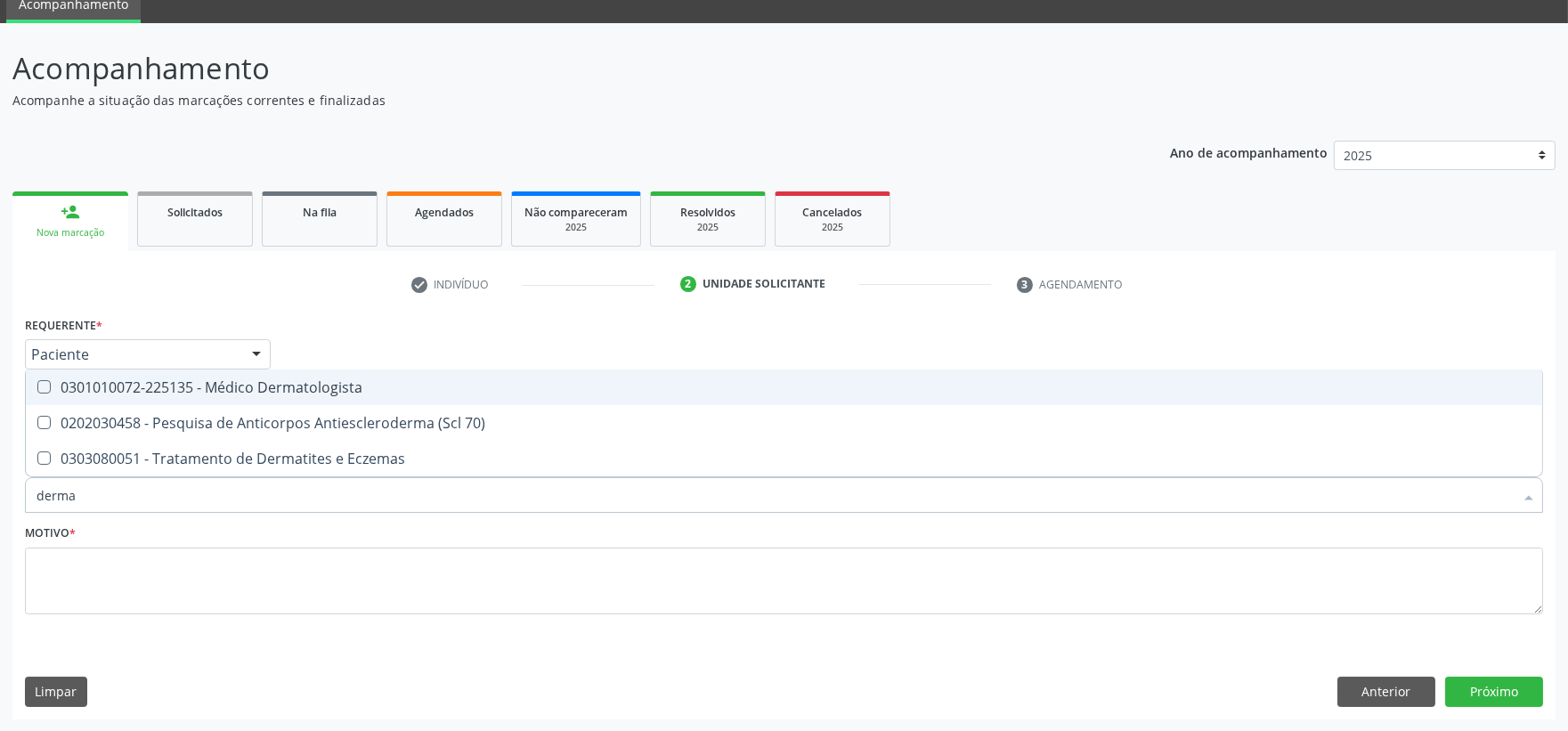
click at [40, 383] on Dermatologista at bounding box center [44, 386] width 13 height 13
click at [37, 383] on Dermatologista "checkbox" at bounding box center [31, 386] width 11 height 11
checkbox Dermatologista "true"
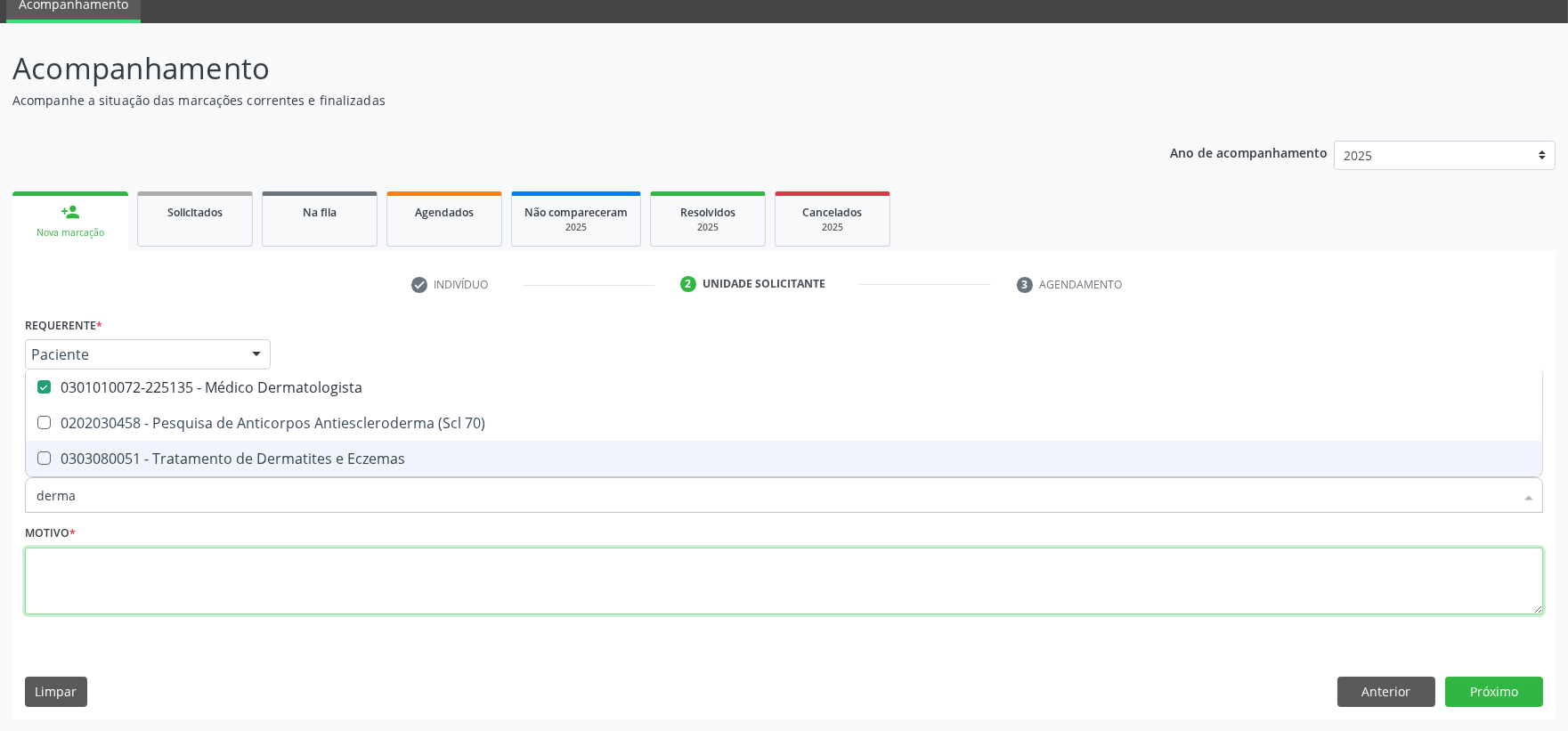
click at [91, 558] on textarea at bounding box center [784, 580] width 1518 height 67
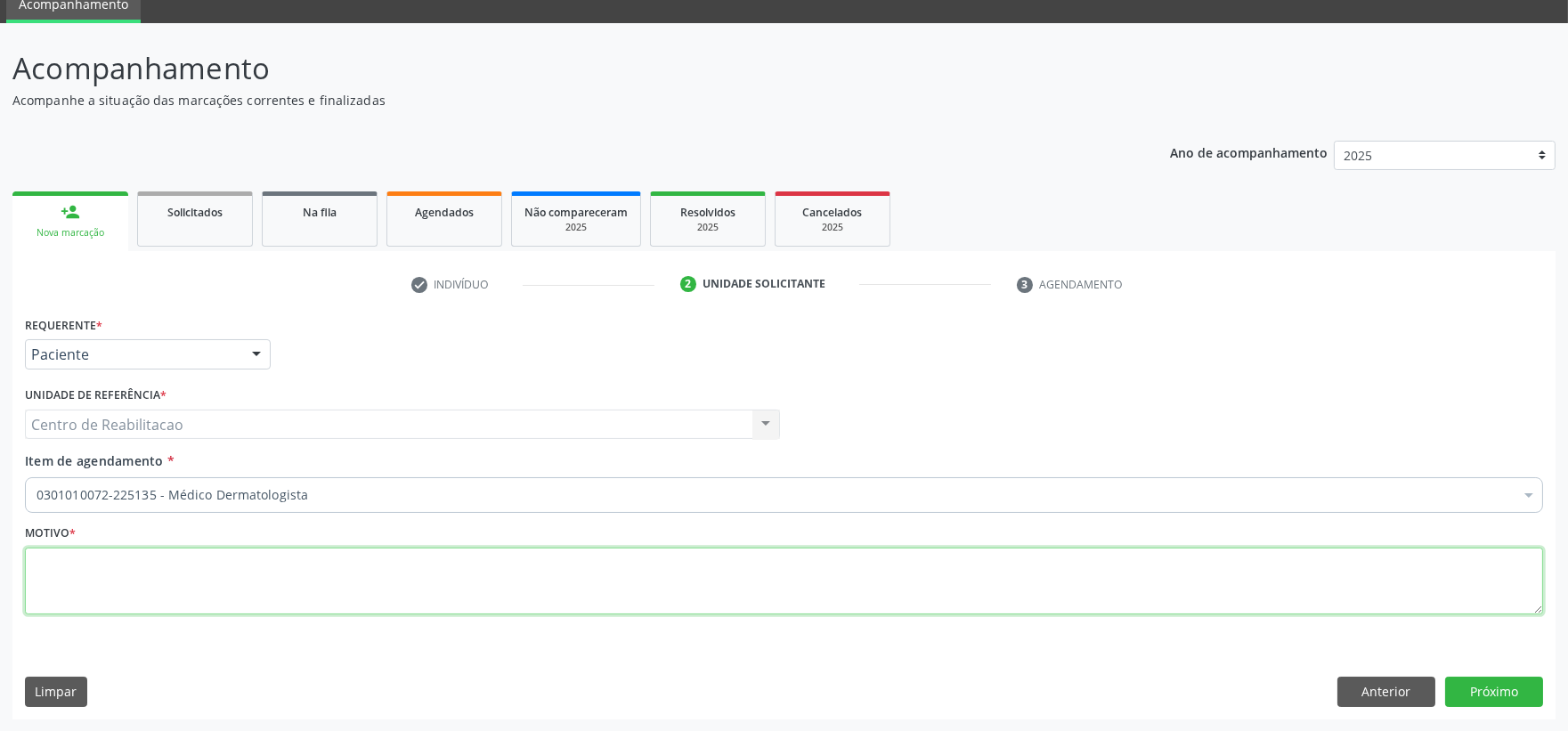
checkbox Dermatologista "true"
type textarea "*"
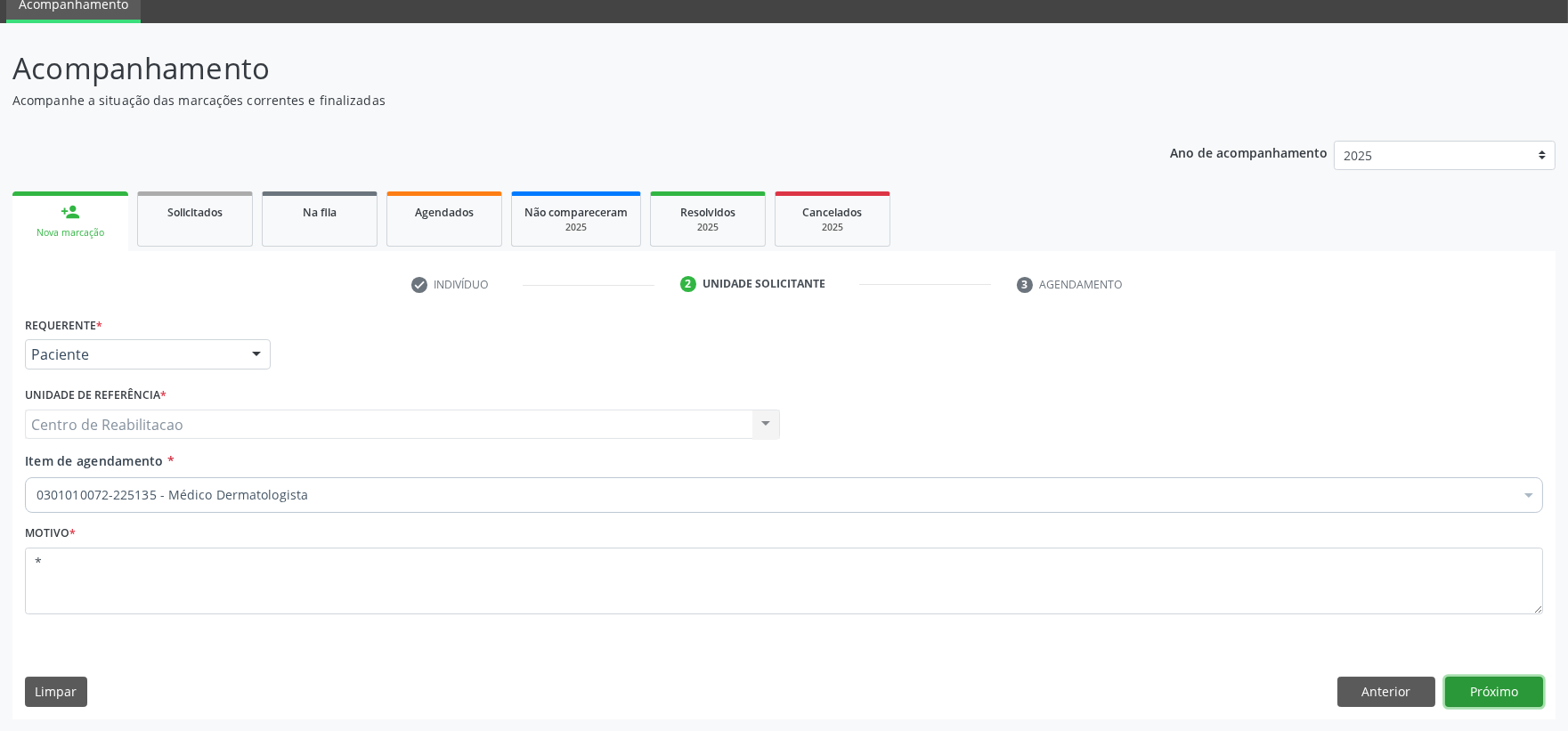
click at [1488, 696] on button "Próximo" at bounding box center [1493, 691] width 98 height 30
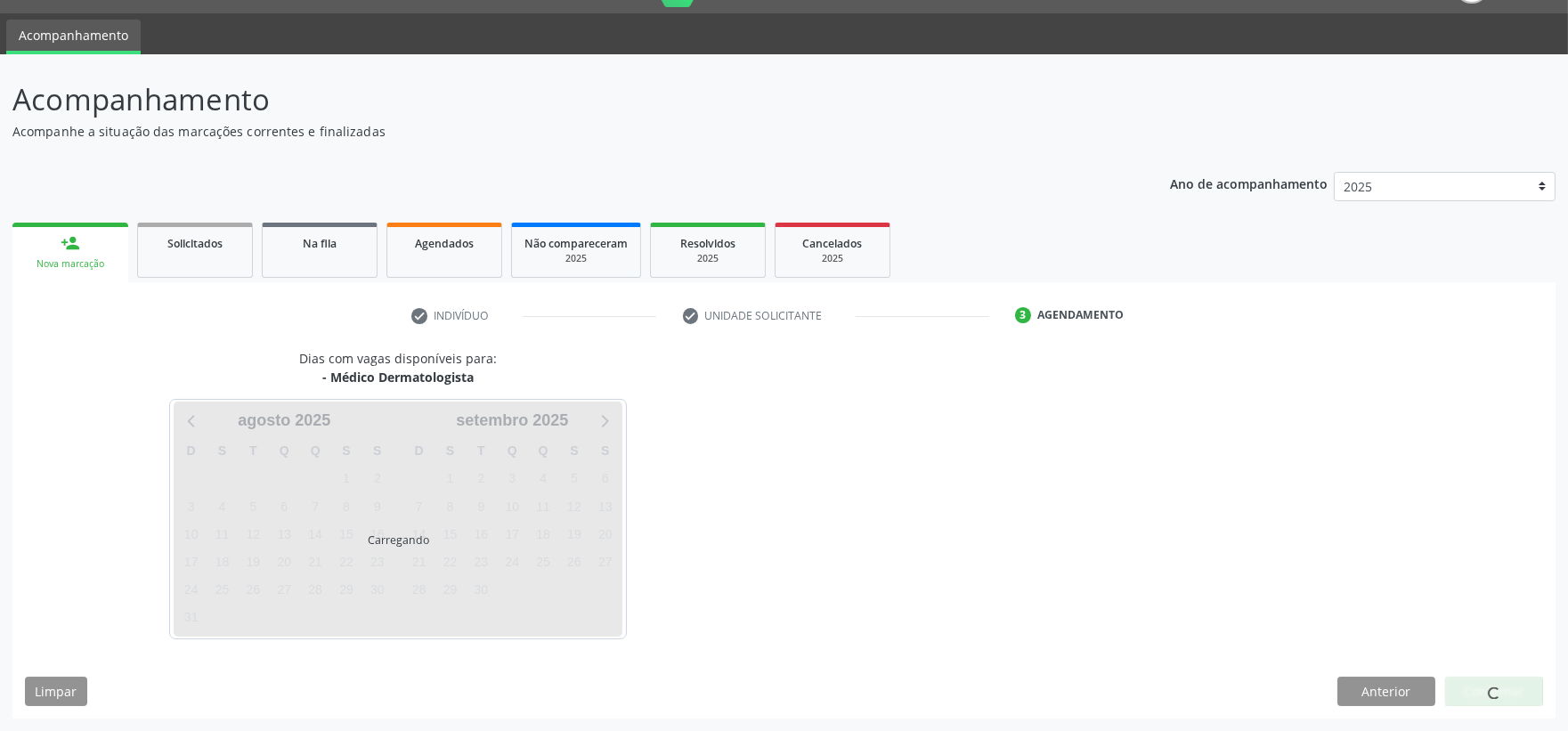
scroll to position [43, 0]
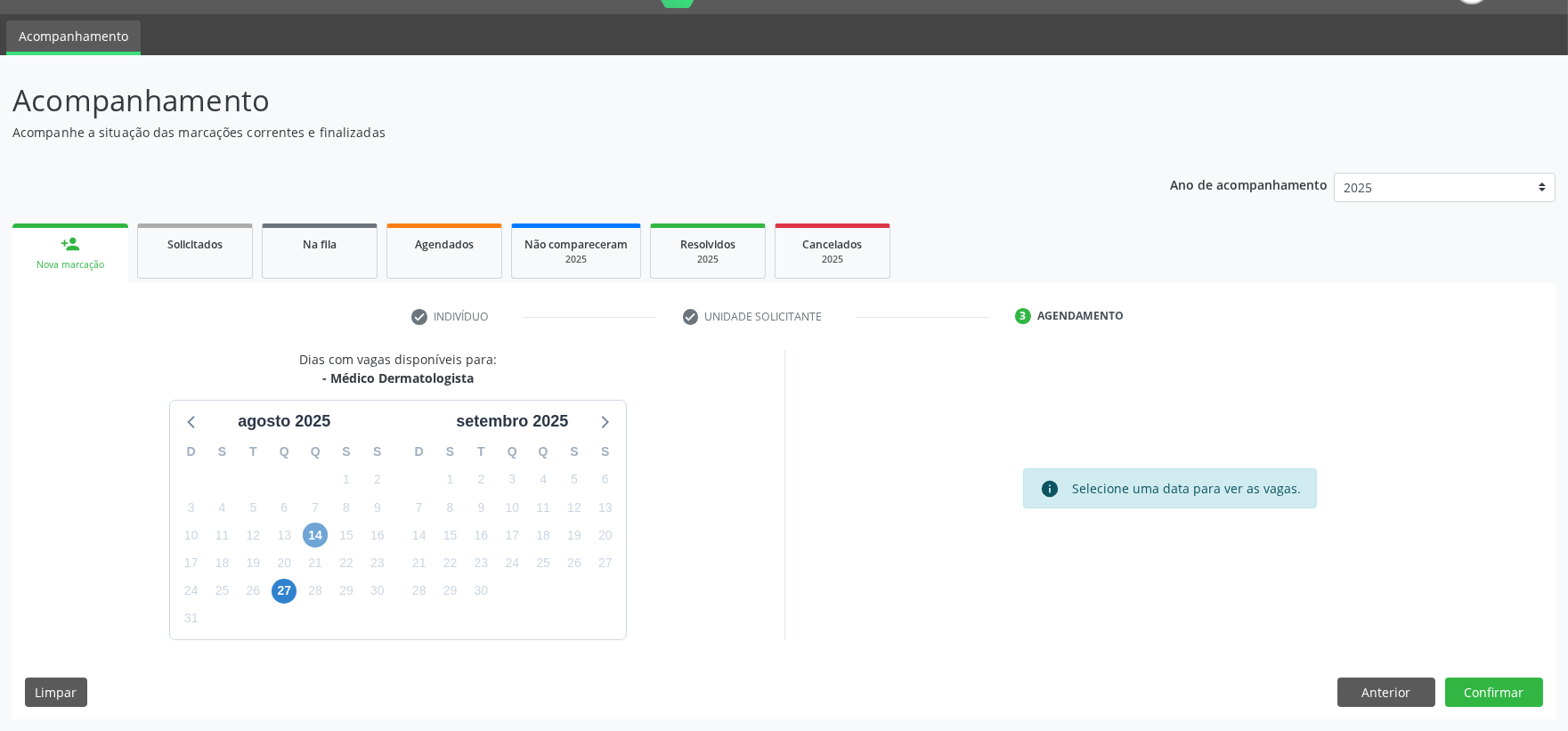
click at [316, 534] on span "14" at bounding box center [315, 534] width 25 height 25
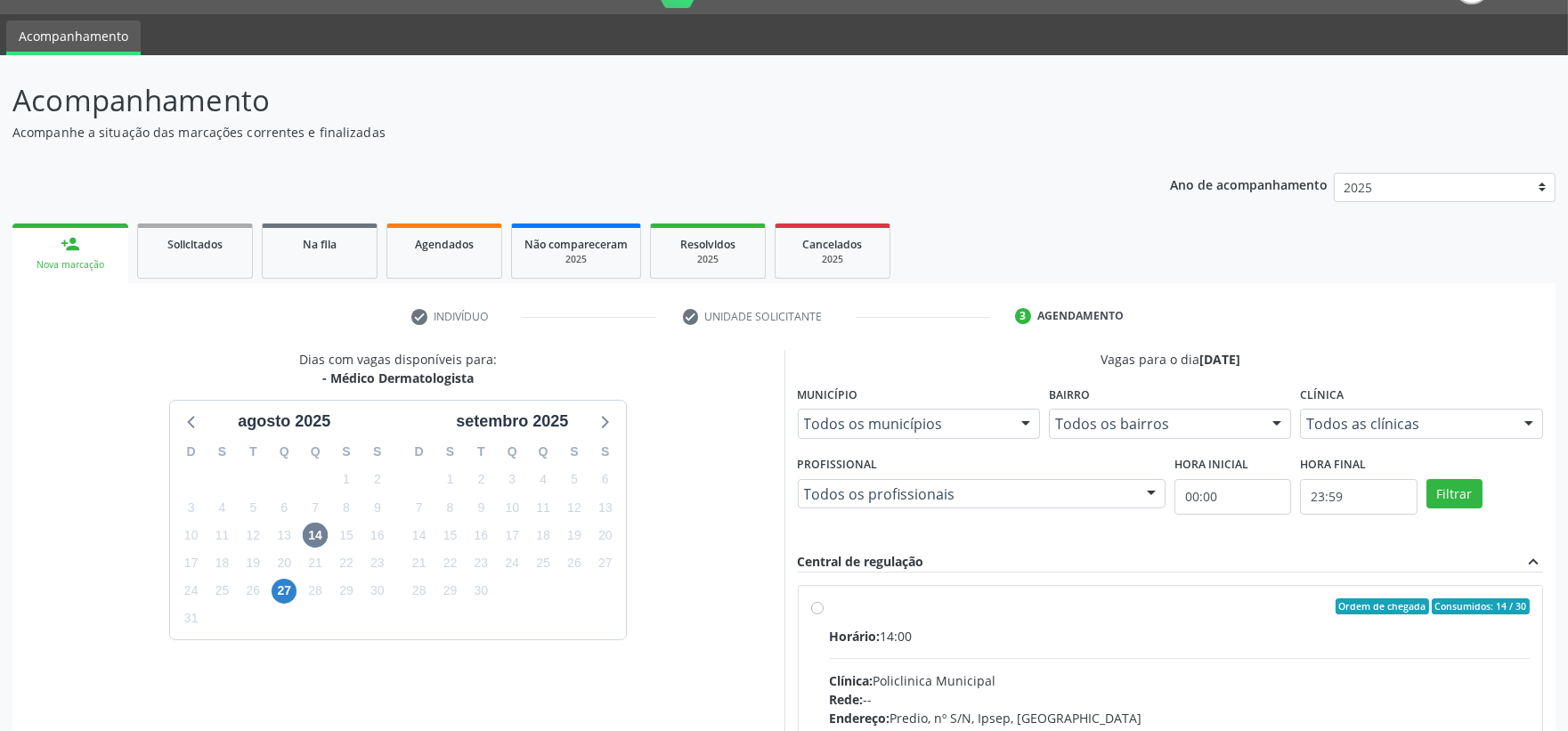
click at [830, 607] on label "Ordem de chegada Consumidos: 14 / 30 Horário: 14:00 Clínica: Policlinica Munici…" at bounding box center [1181, 735] width 701 height 273
click at [818, 607] on input "Ordem de chegada Consumidos: 14 / 30 Horário: 14:00 Clínica: Policlinica Munici…" at bounding box center [817, 606] width 12 height 16
radio input "true"
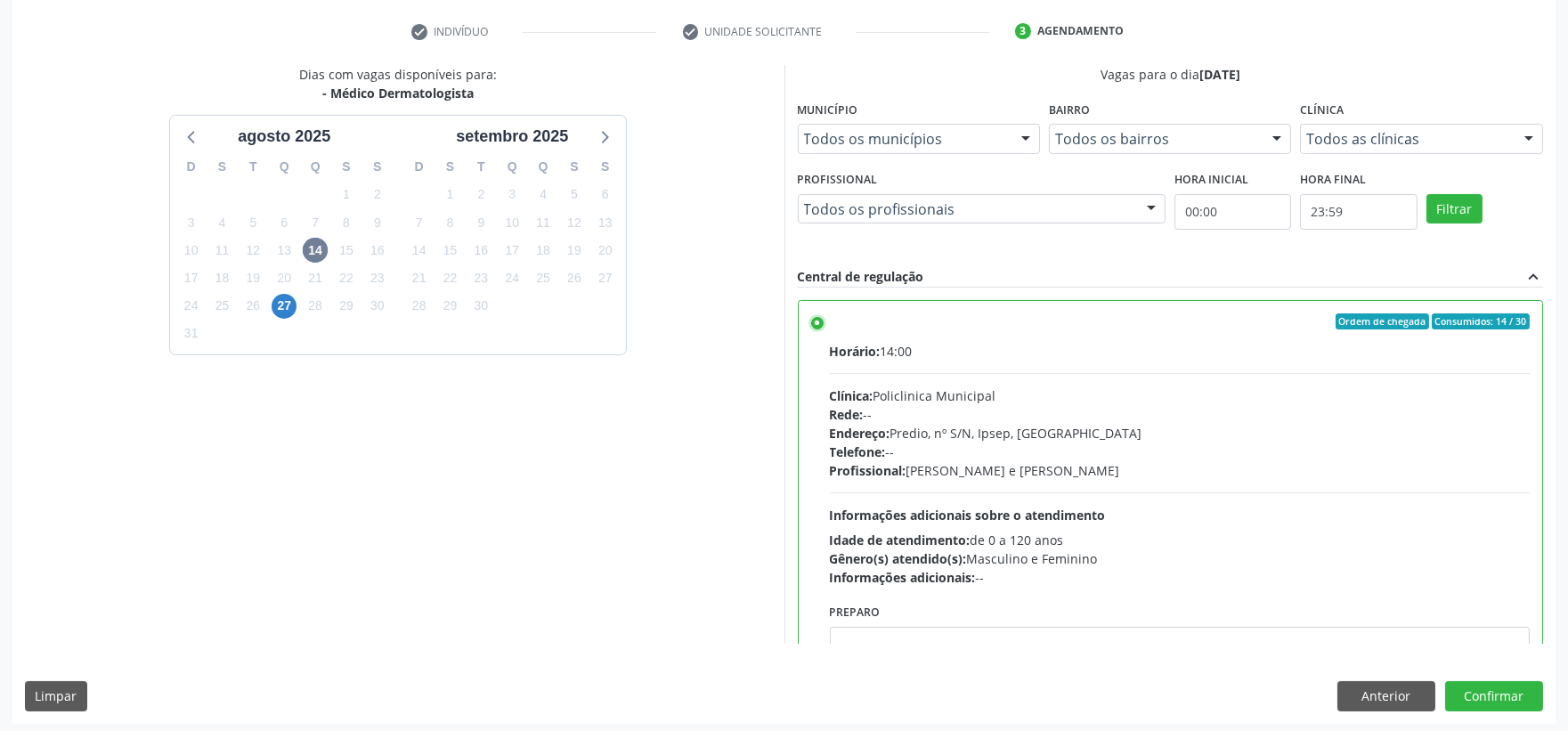
scroll to position [332, 0]
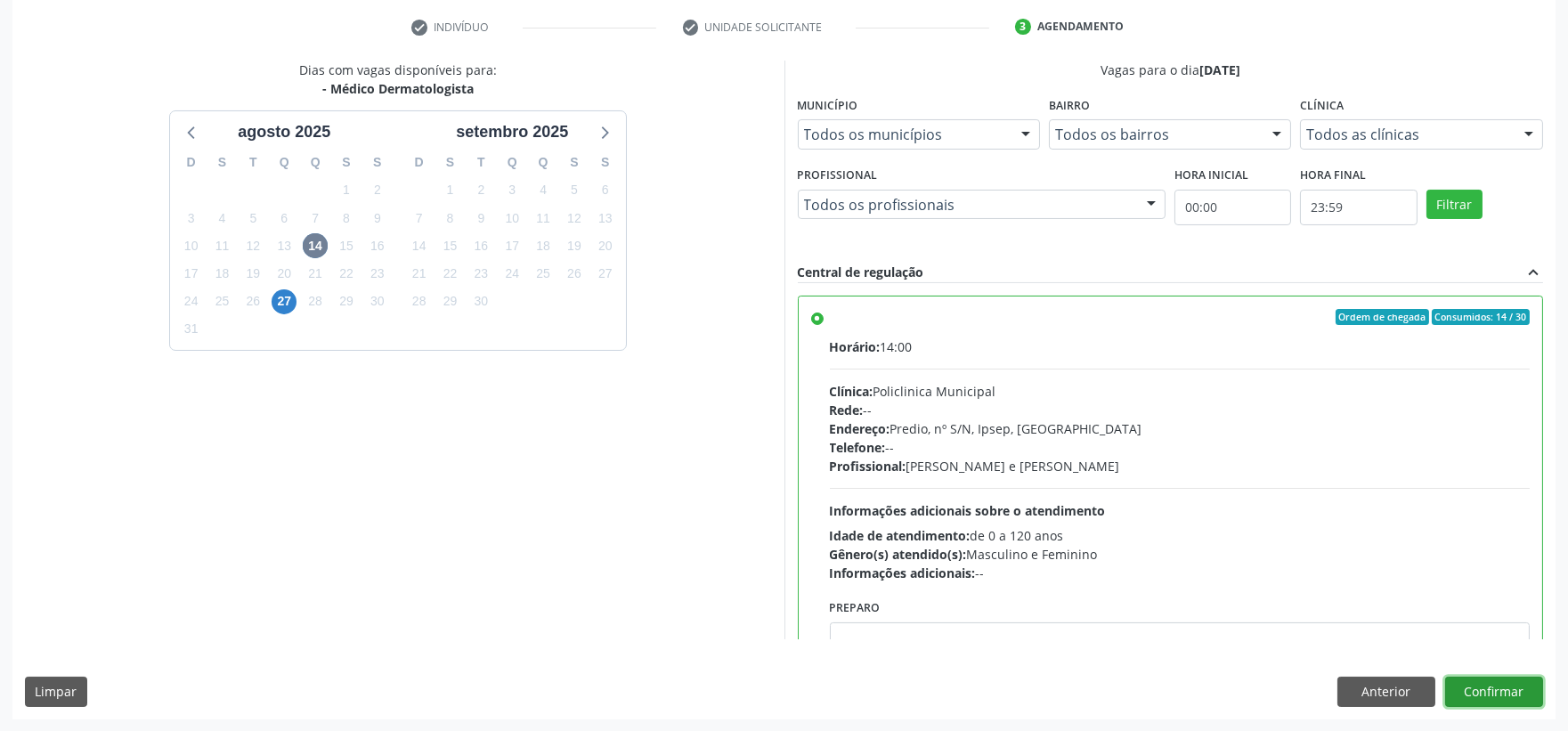
click at [1510, 694] on button "Confirmar" at bounding box center [1493, 691] width 98 height 30
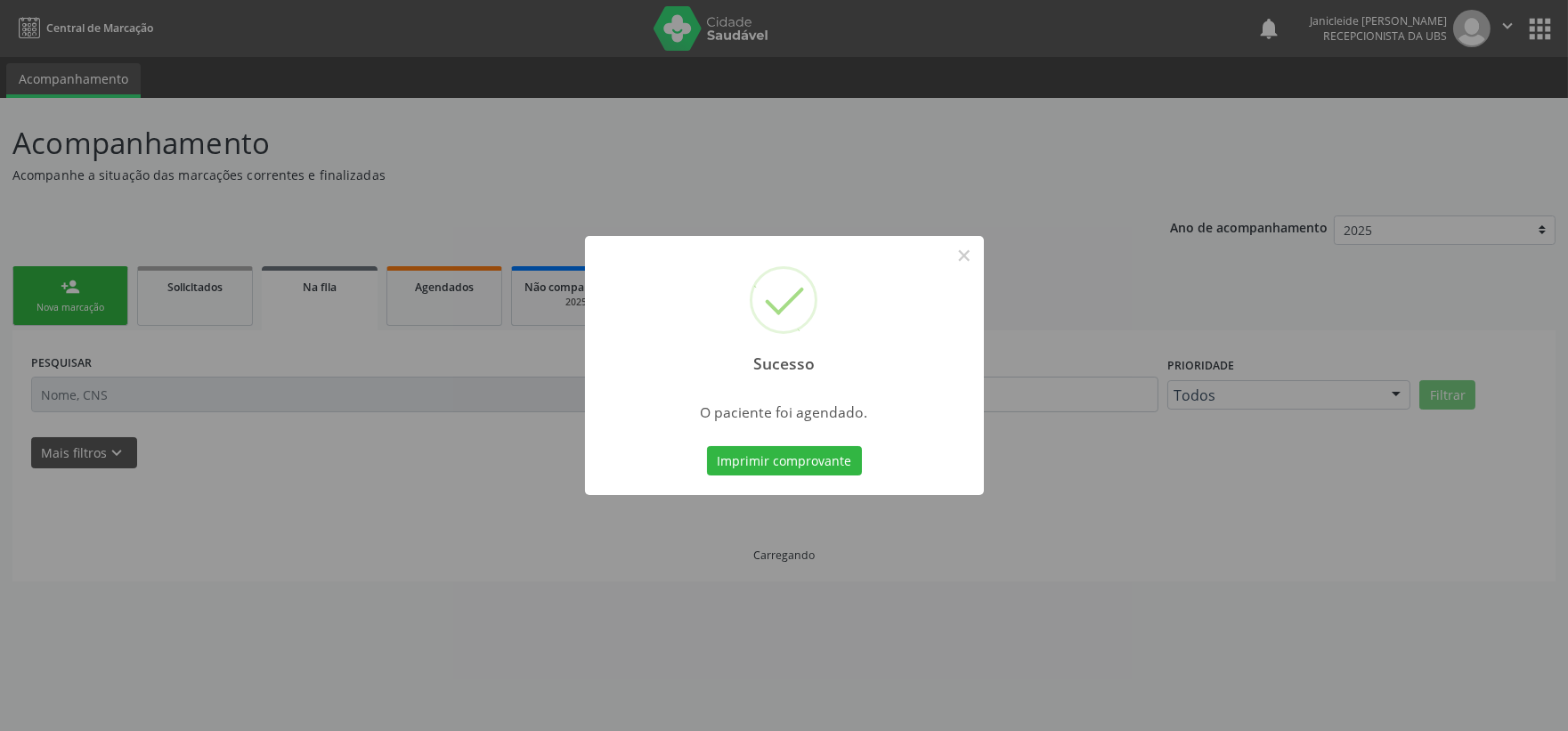
scroll to position [0, 0]
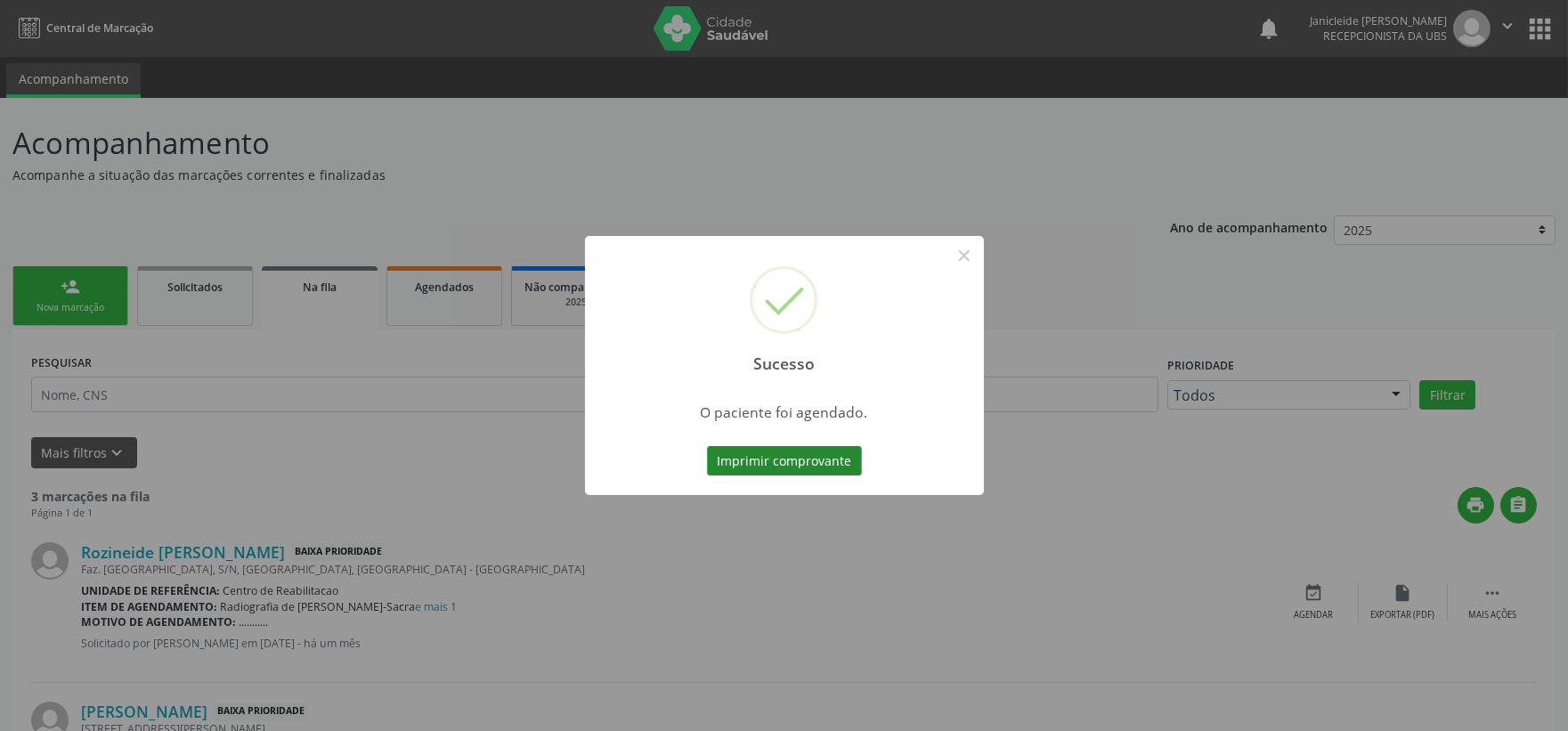
click at [751, 470] on button "Imprimir comprovante" at bounding box center [784, 461] width 155 height 30
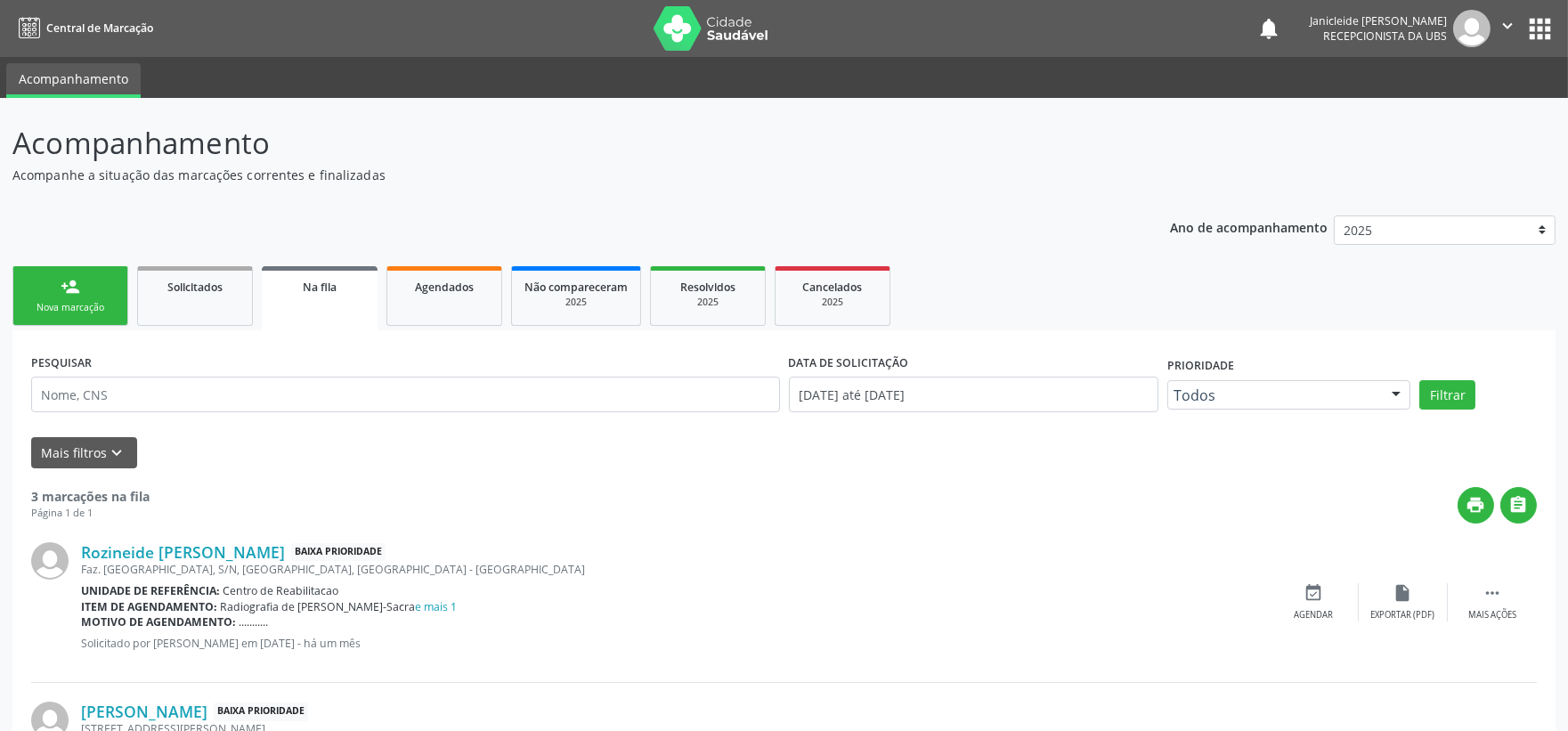
click at [1523, 37] on button "" at bounding box center [1507, 28] width 34 height 37
click at [1430, 108] on link "Sair" at bounding box center [1461, 108] width 123 height 25
